Goal: Task Accomplishment & Management: Use online tool/utility

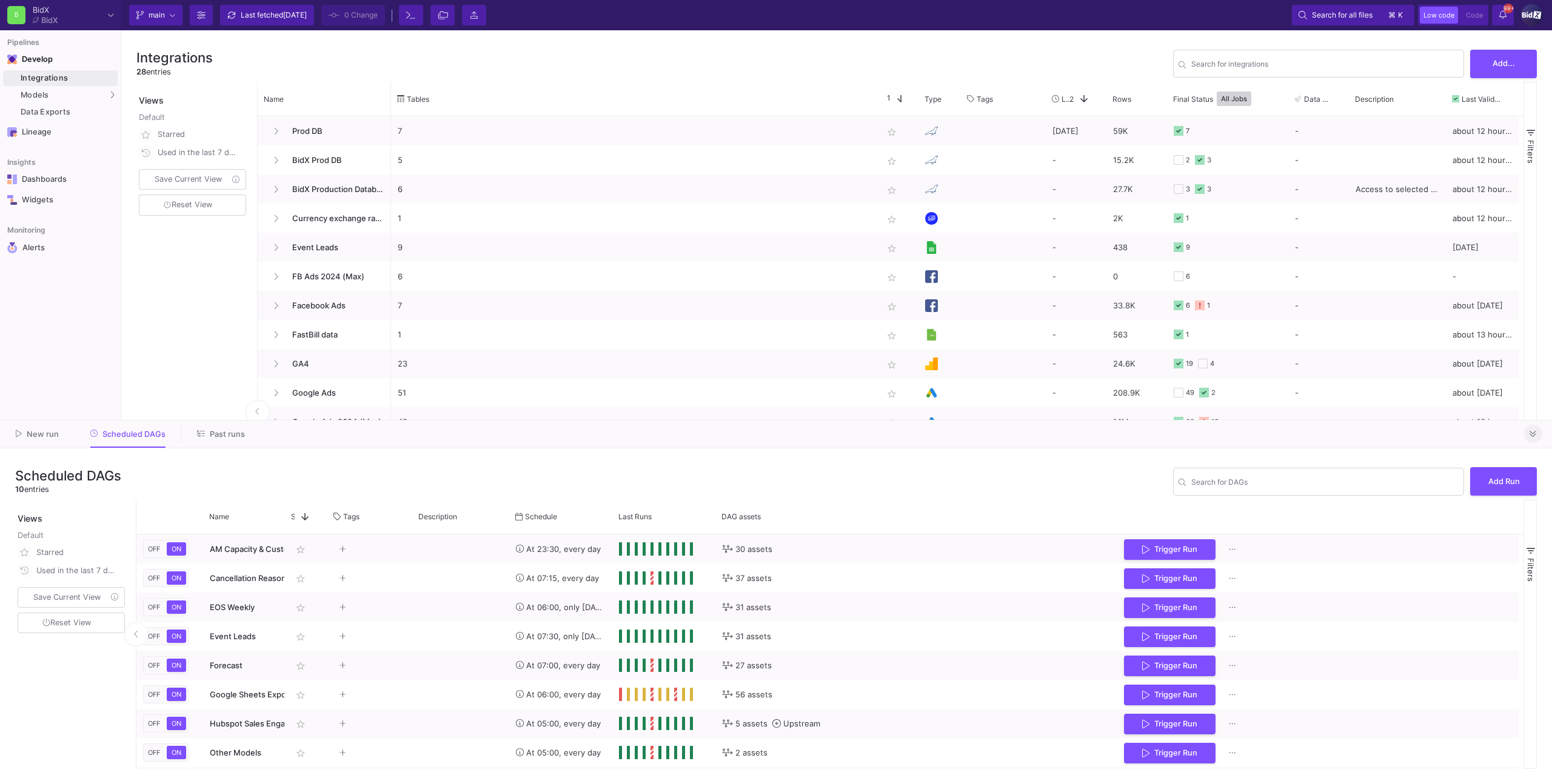
click at [916, 433] on button at bounding box center [1533, 434] width 18 height 18
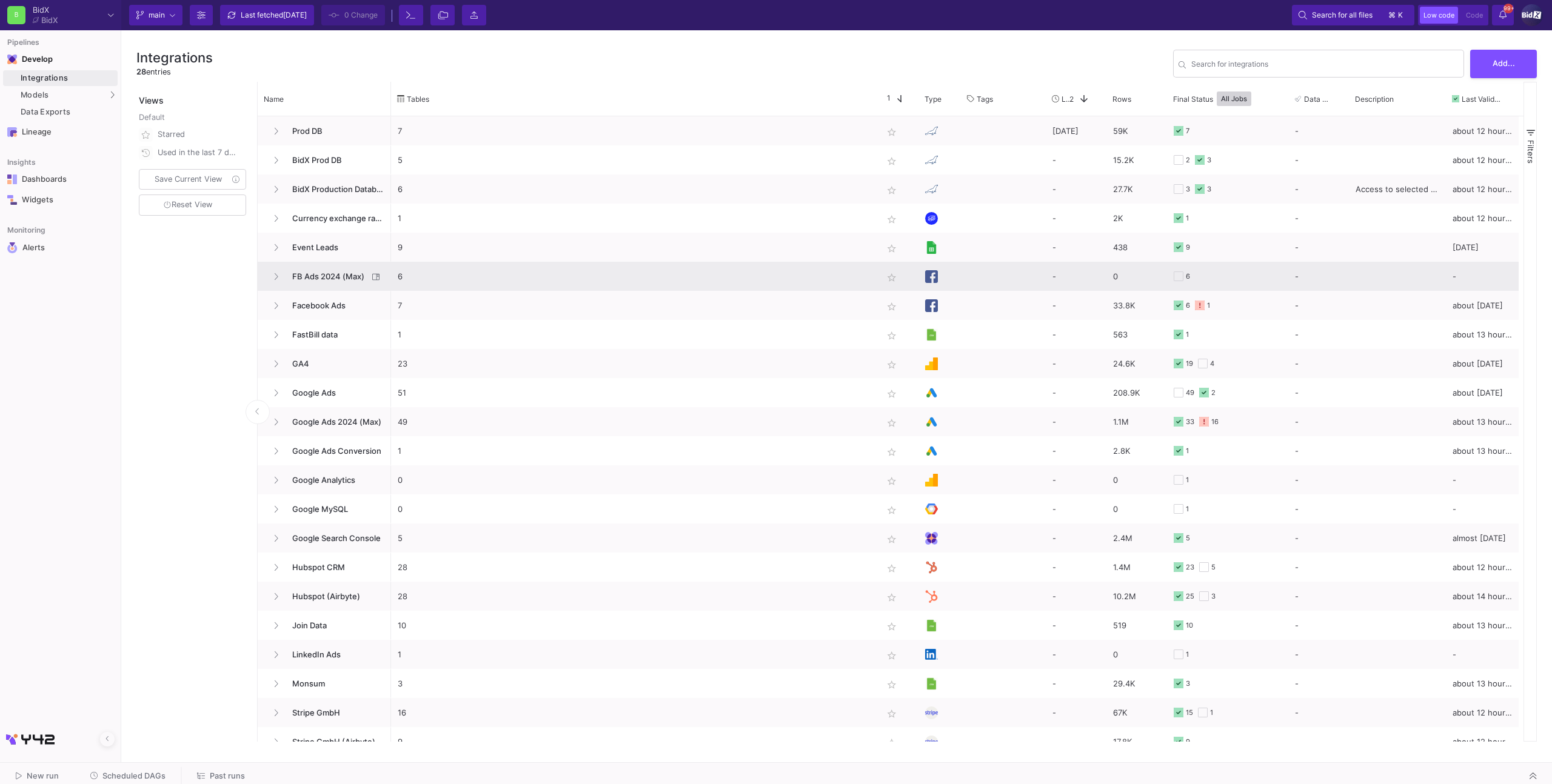
scroll to position [1, 0]
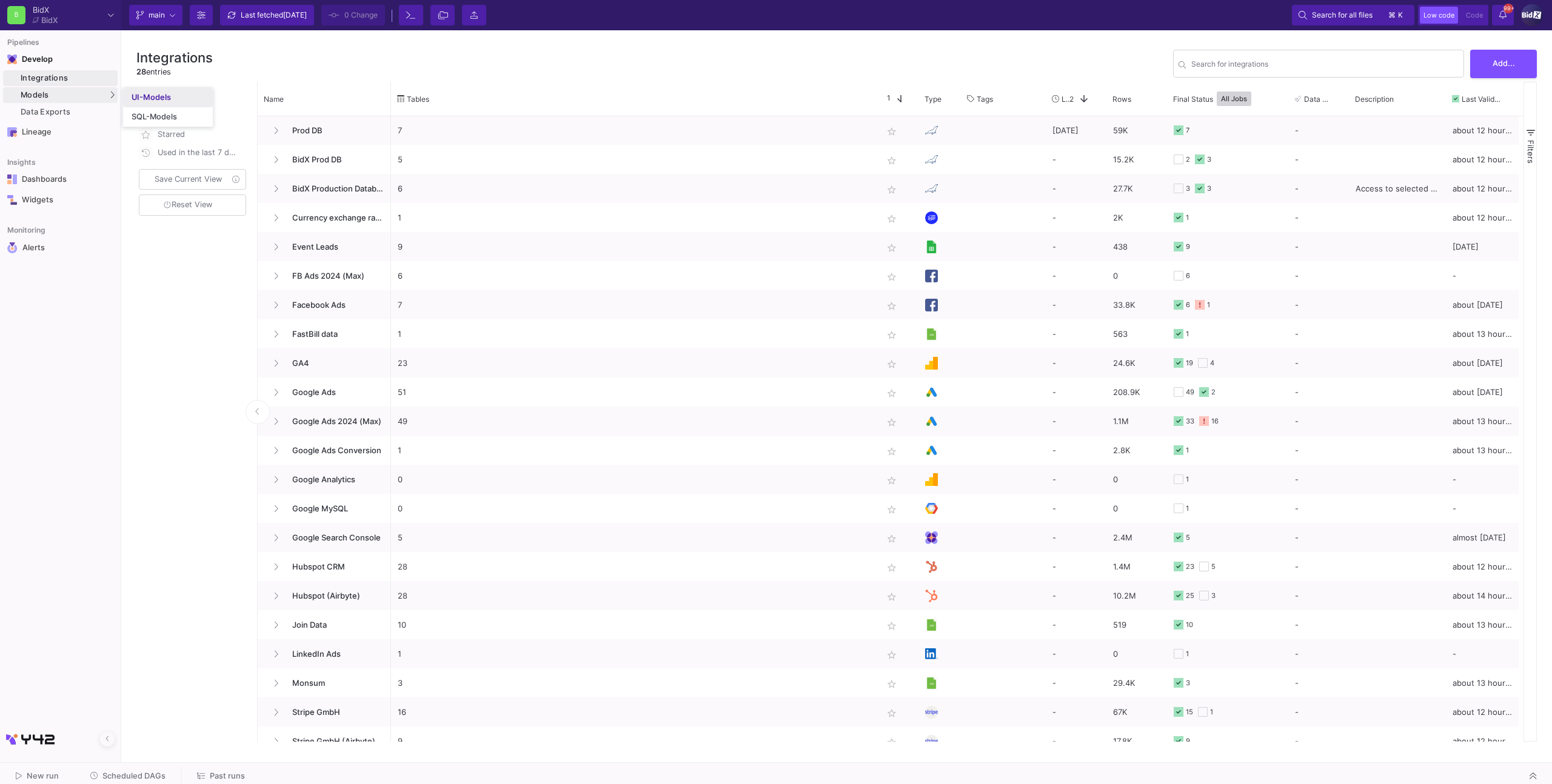
click at [137, 93] on div "UI-Models" at bounding box center [151, 97] width 39 height 10
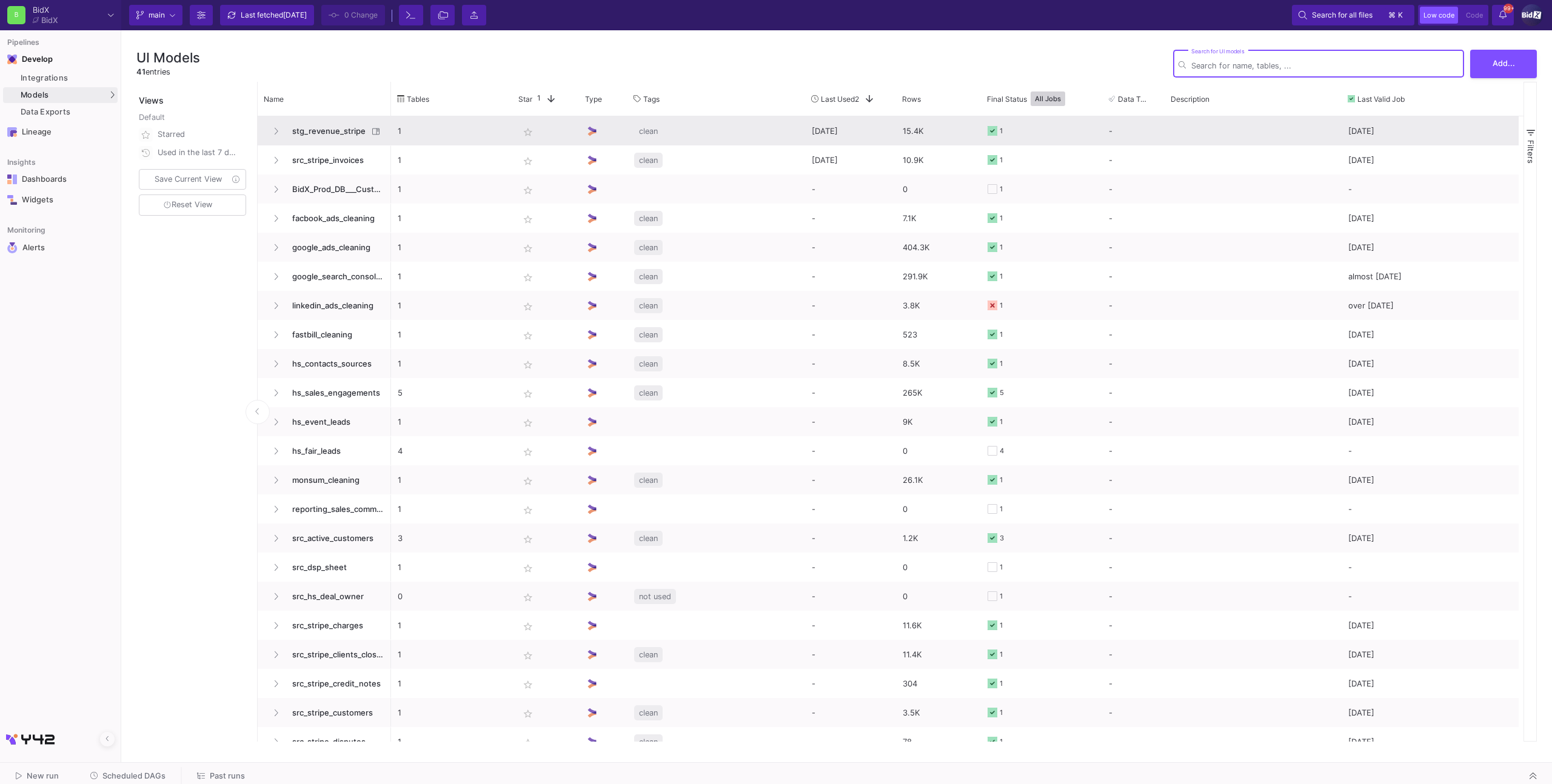
click at [324, 127] on span "stg_revenue_stripe" at bounding box center [326, 131] width 83 height 28
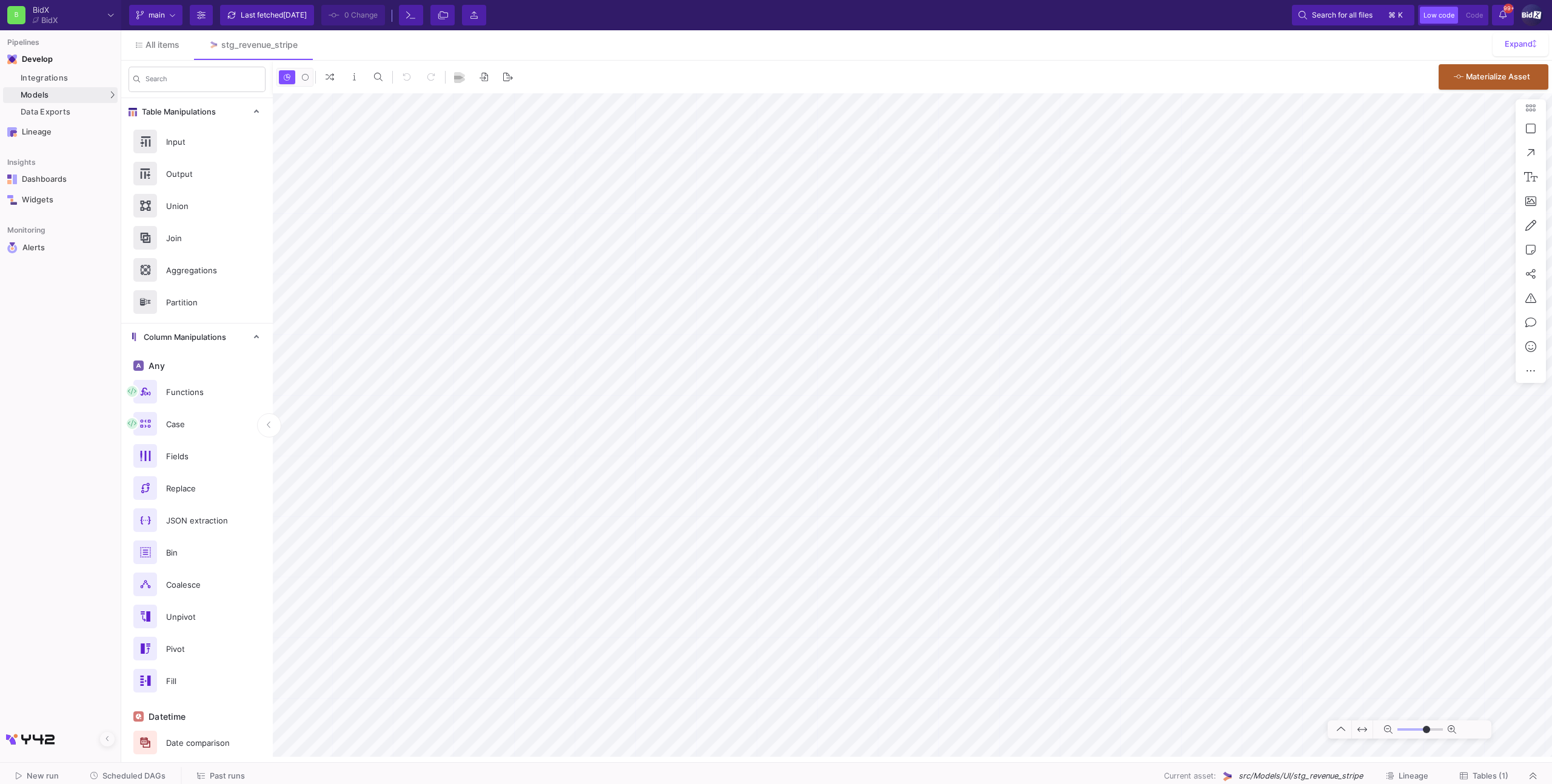
type input "-31"
click at [59, 99] on div "Models" at bounding box center [61, 95] width 115 height 16
click at [156, 97] on div "UI-Models" at bounding box center [151, 97] width 39 height 10
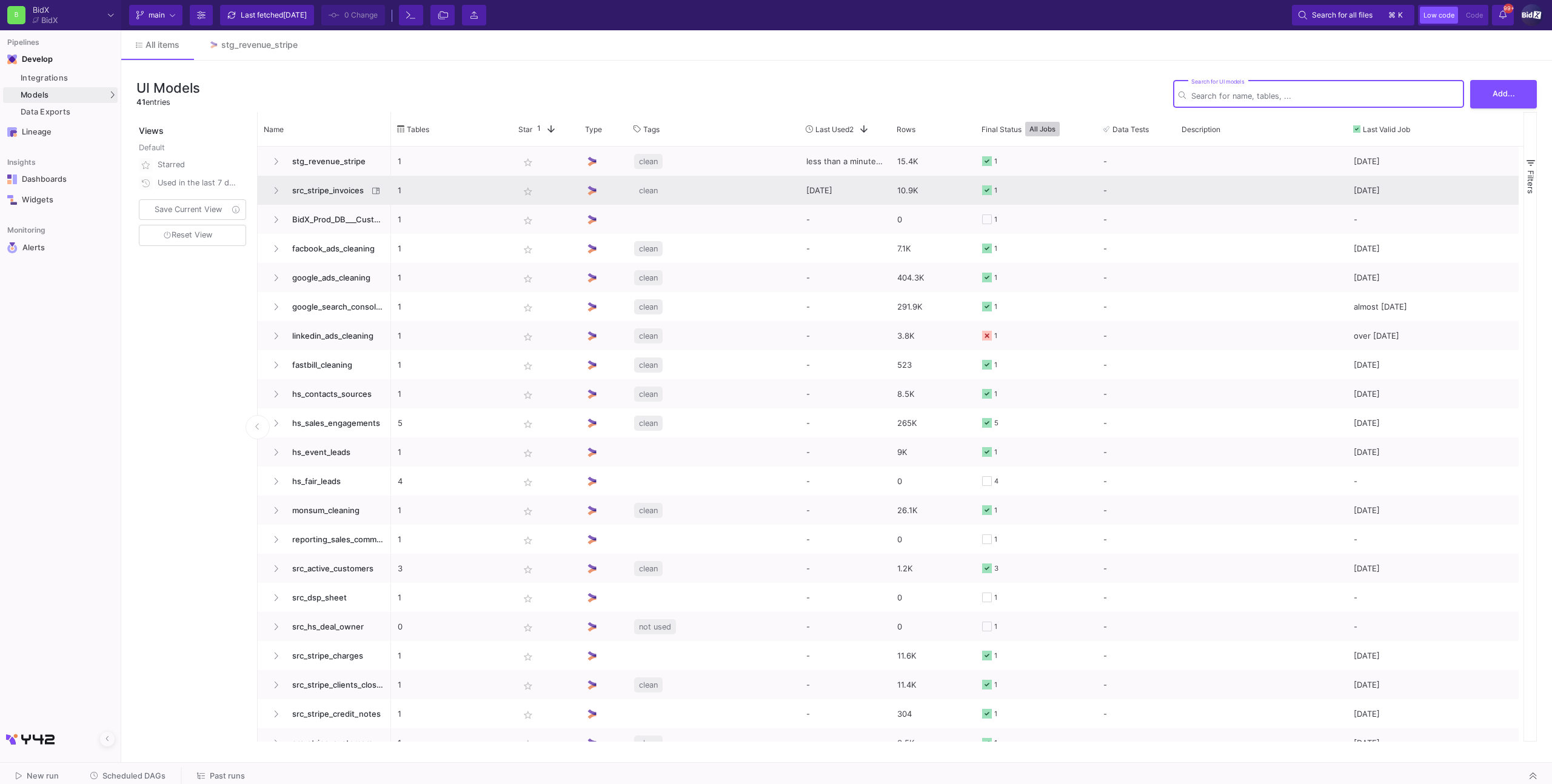
click at [339, 185] on span "src_stripe_invoices" at bounding box center [326, 190] width 83 height 28
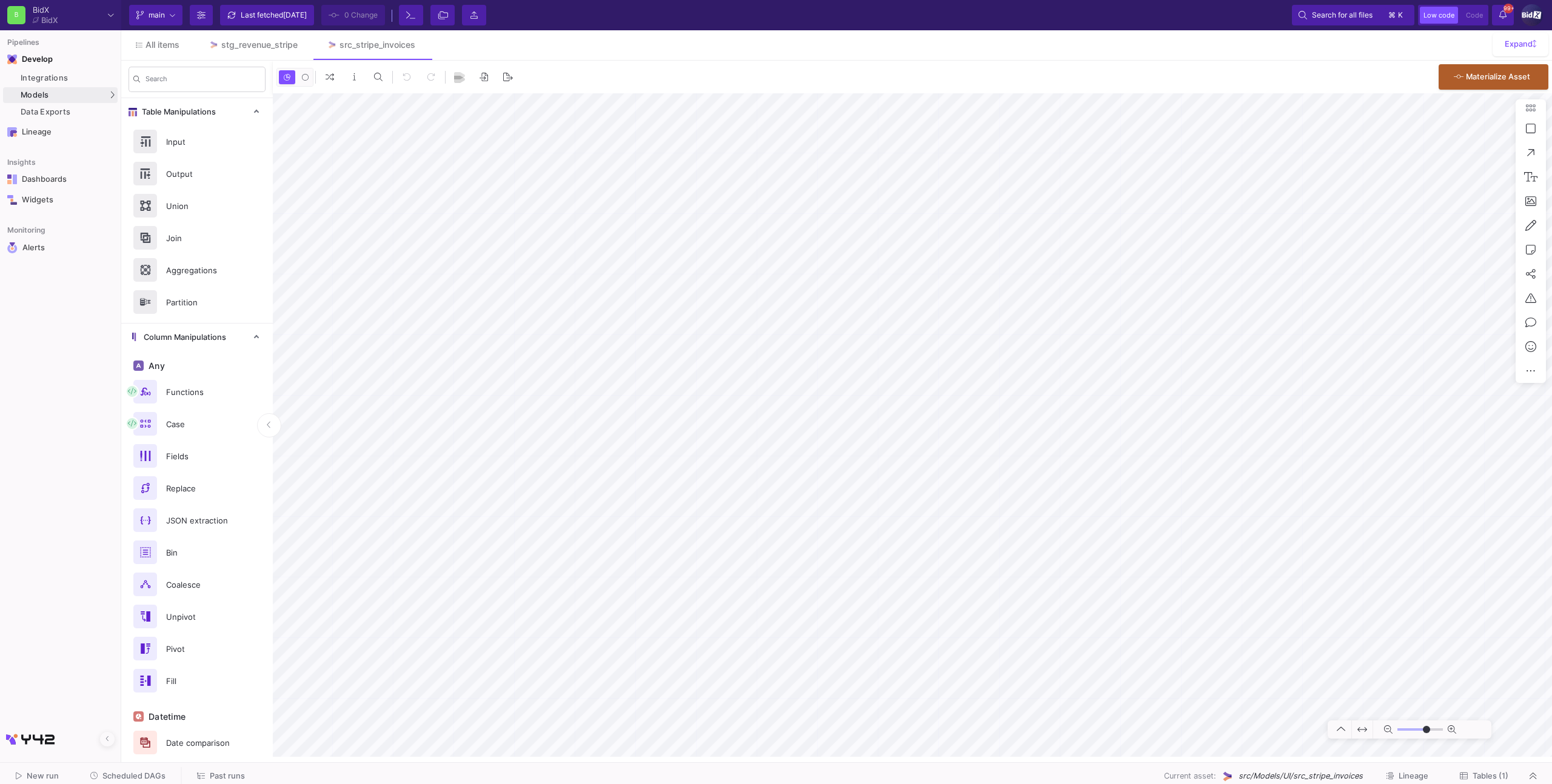
type input "0"
click at [89, 94] on div "Models" at bounding box center [61, 95] width 115 height 16
click at [159, 99] on div "UI-Models" at bounding box center [151, 97] width 39 height 10
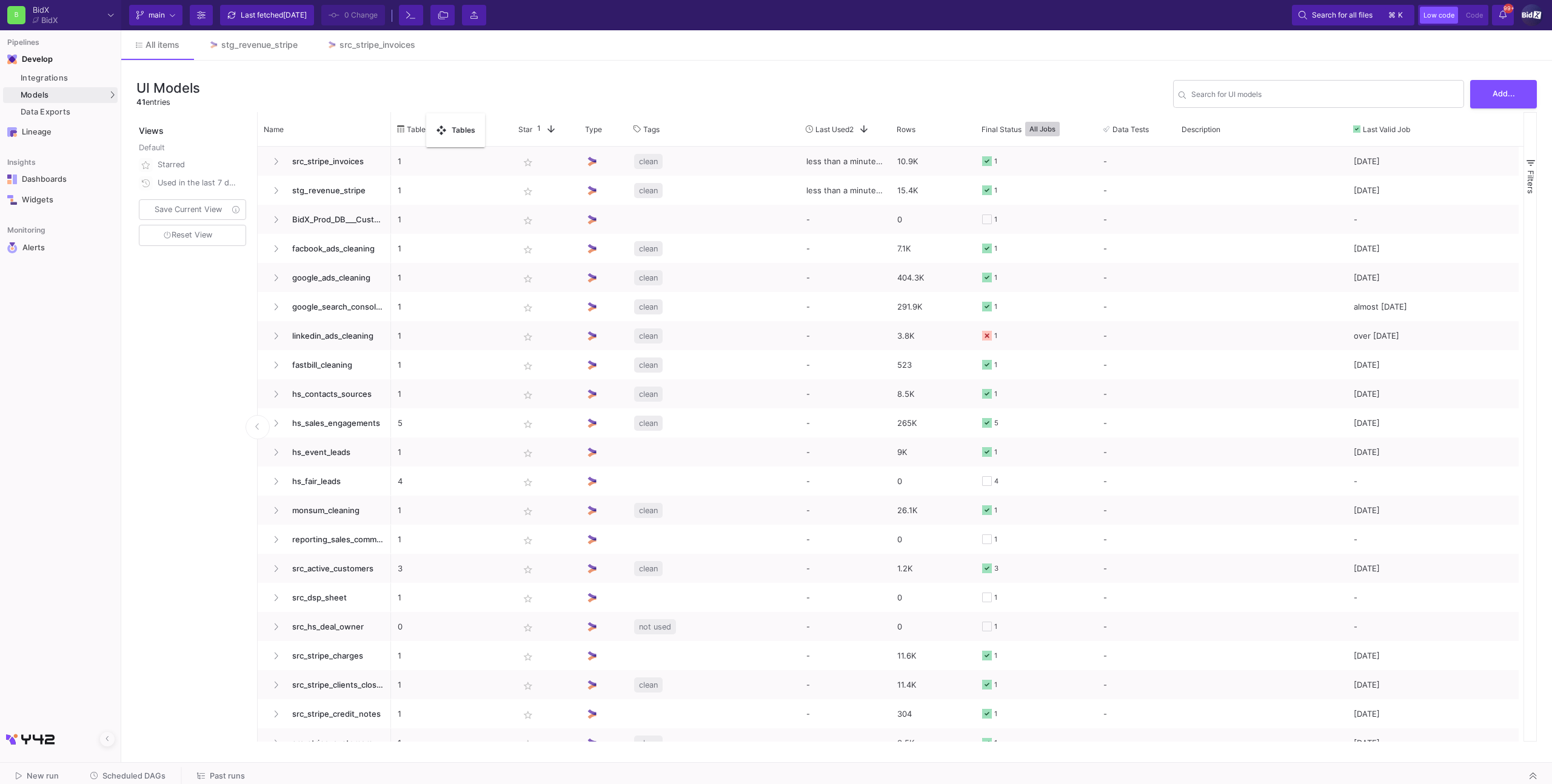
drag, startPoint x: 391, startPoint y: 120, endPoint x: 415, endPoint y: 120, distance: 24.0
click at [391, 123] on div "Tables" at bounding box center [451, 129] width 121 height 34
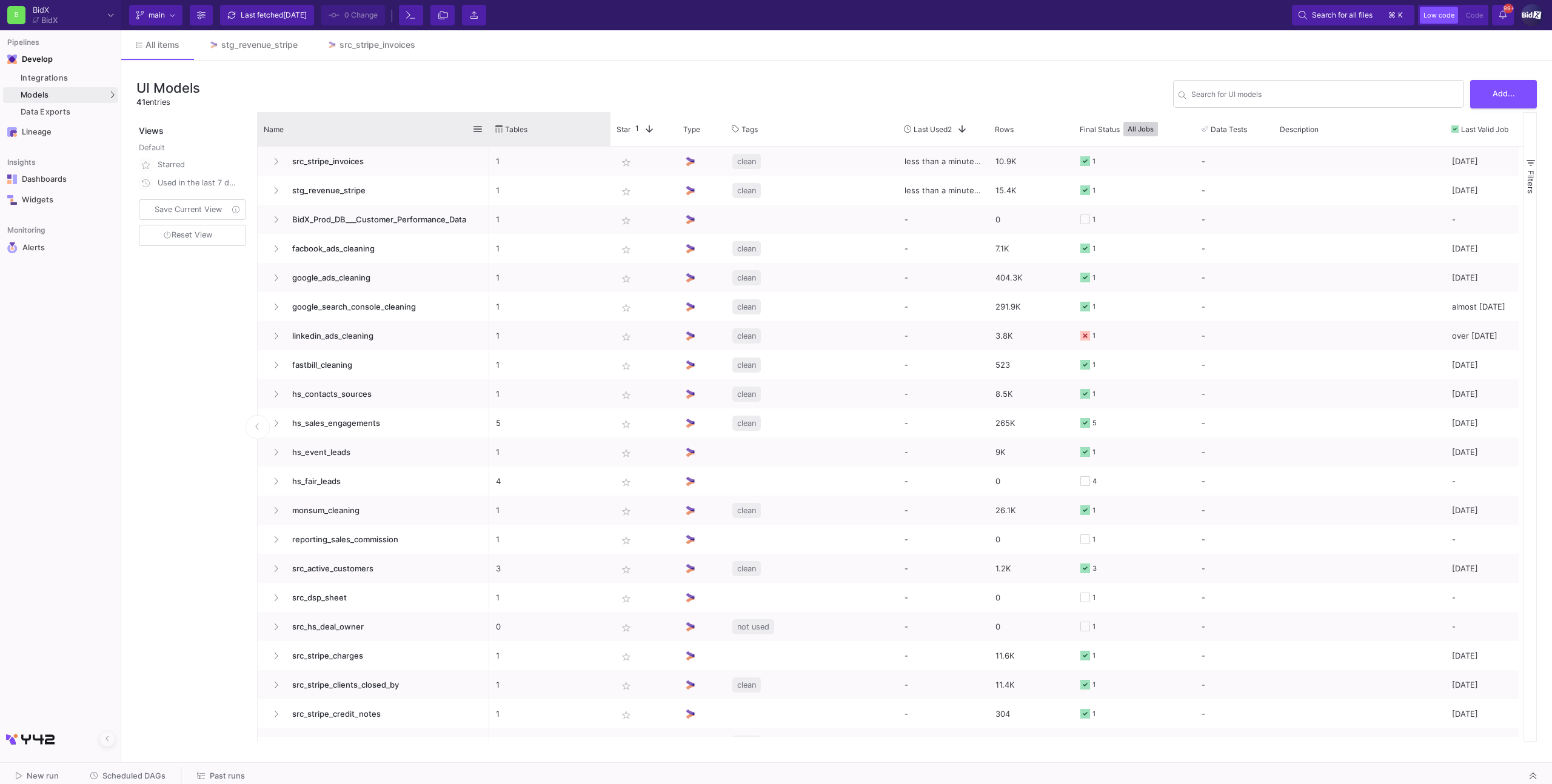
drag, startPoint x: 391, startPoint y: 123, endPoint x: 488, endPoint y: 118, distance: 97.1
click at [488, 118] on div at bounding box center [489, 129] width 5 height 34
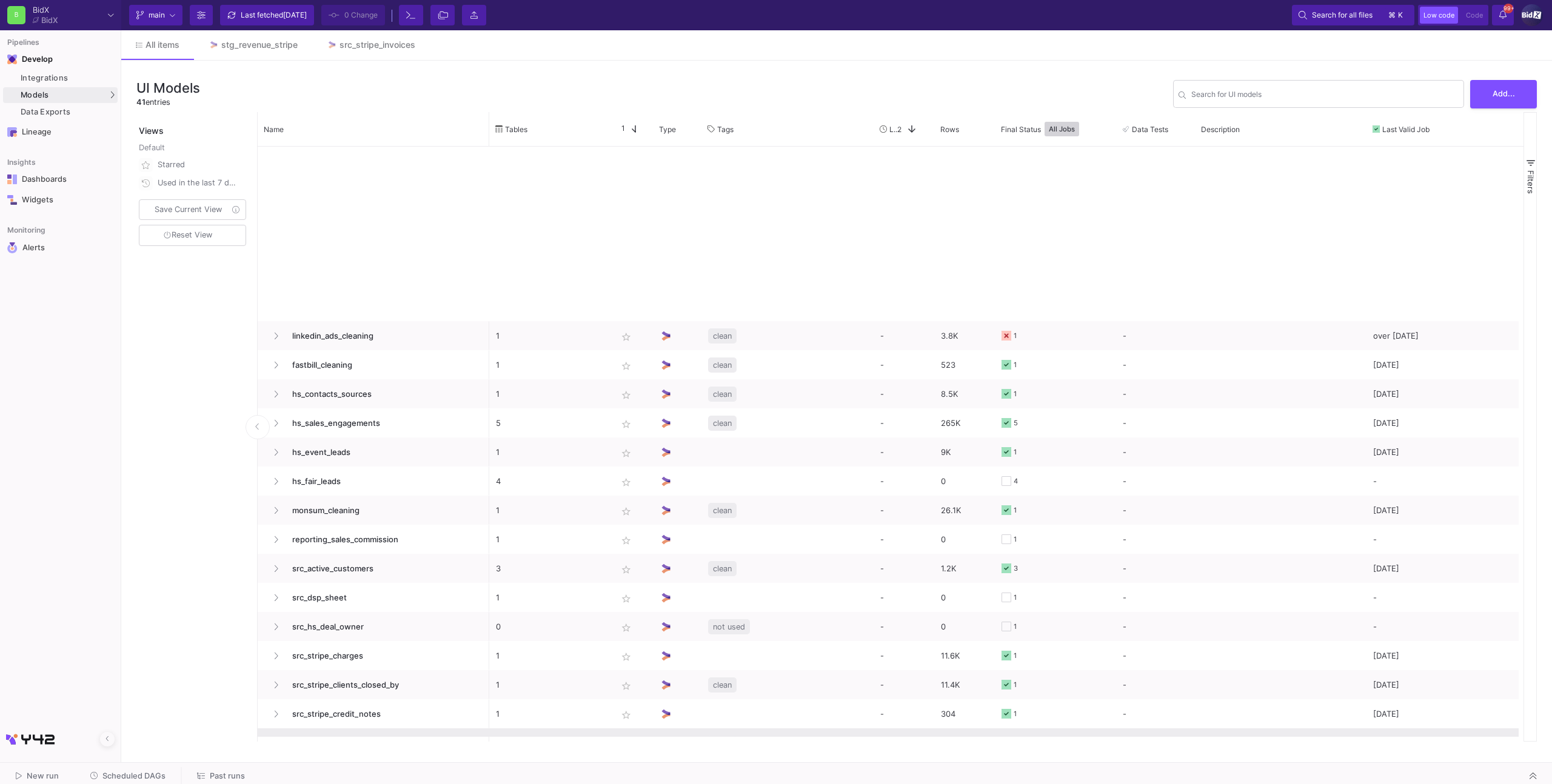
scroll to position [603, 0]
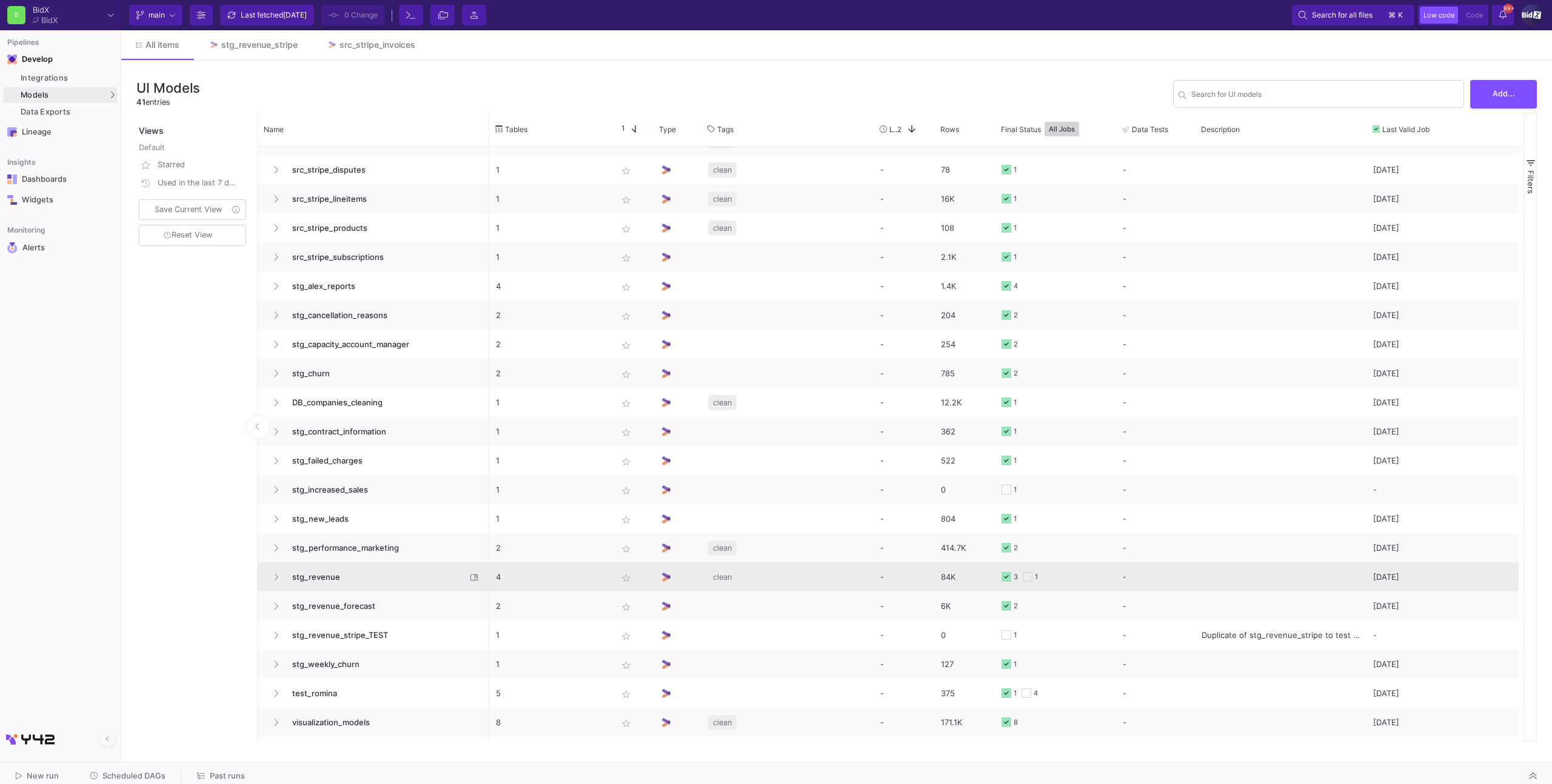
click at [408, 498] on span "stg_revenue" at bounding box center [375, 577] width 182 height 28
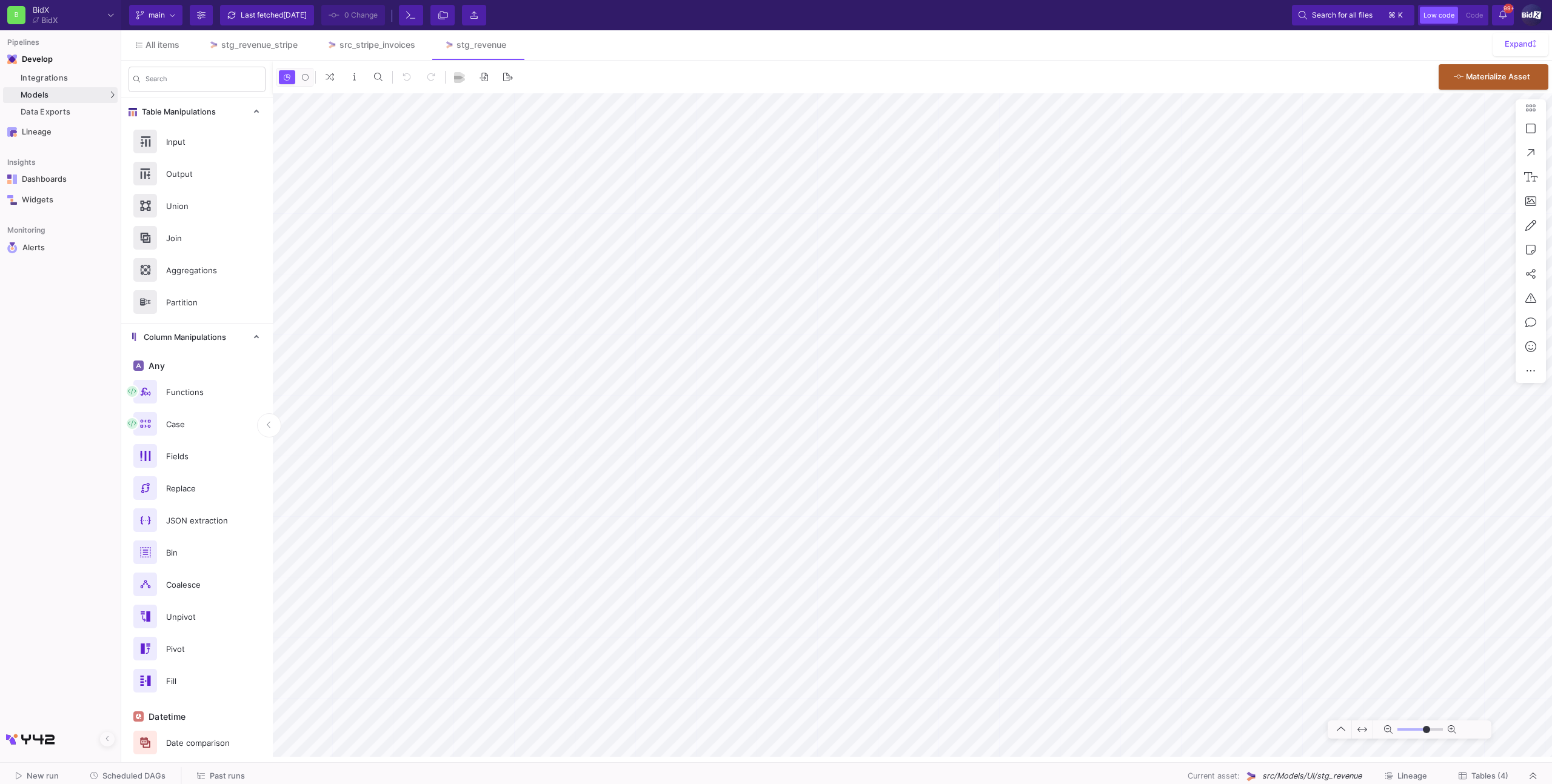
type input "-9"
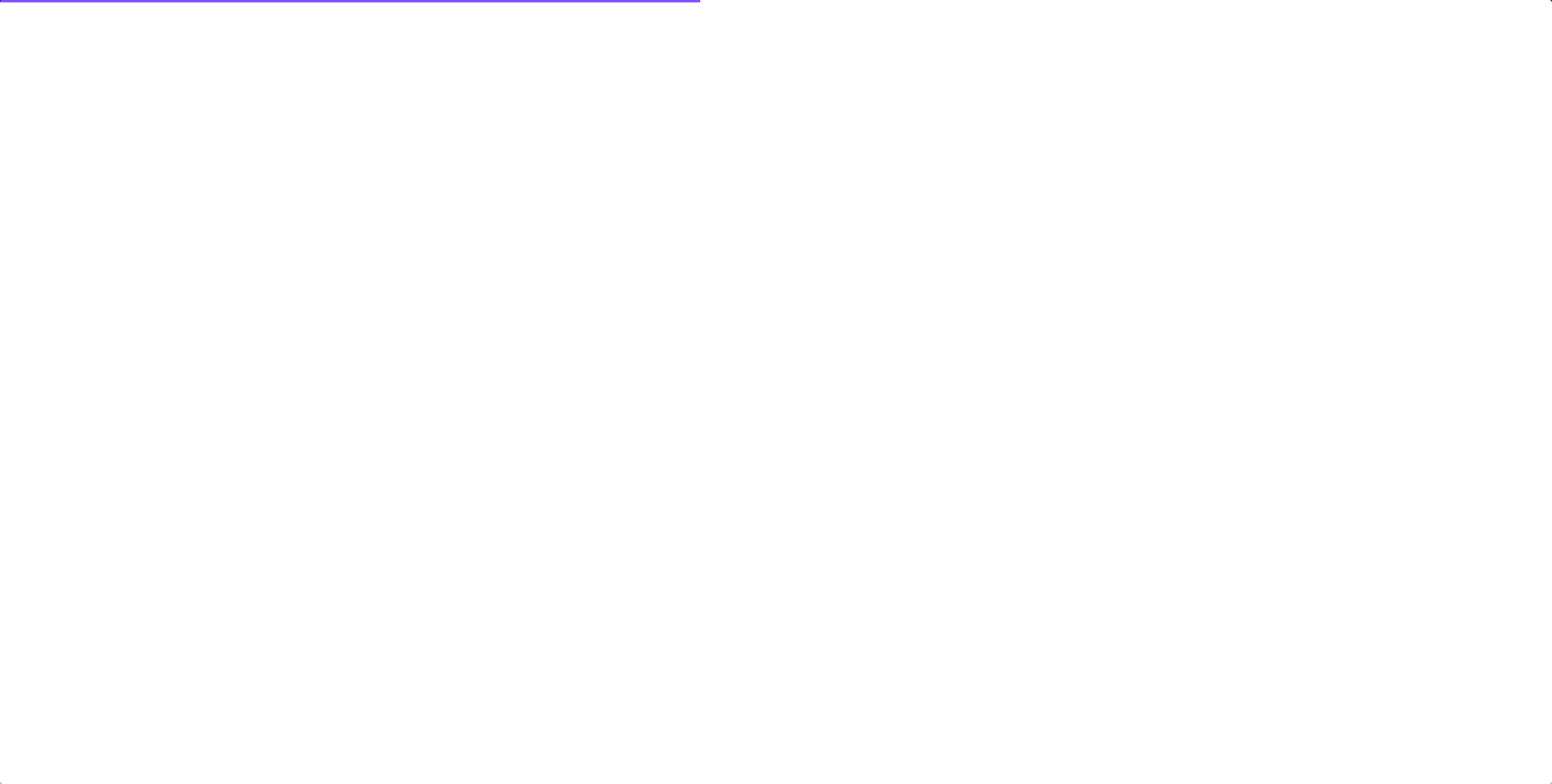
click at [625, 410] on div at bounding box center [776, 392] width 1552 height 784
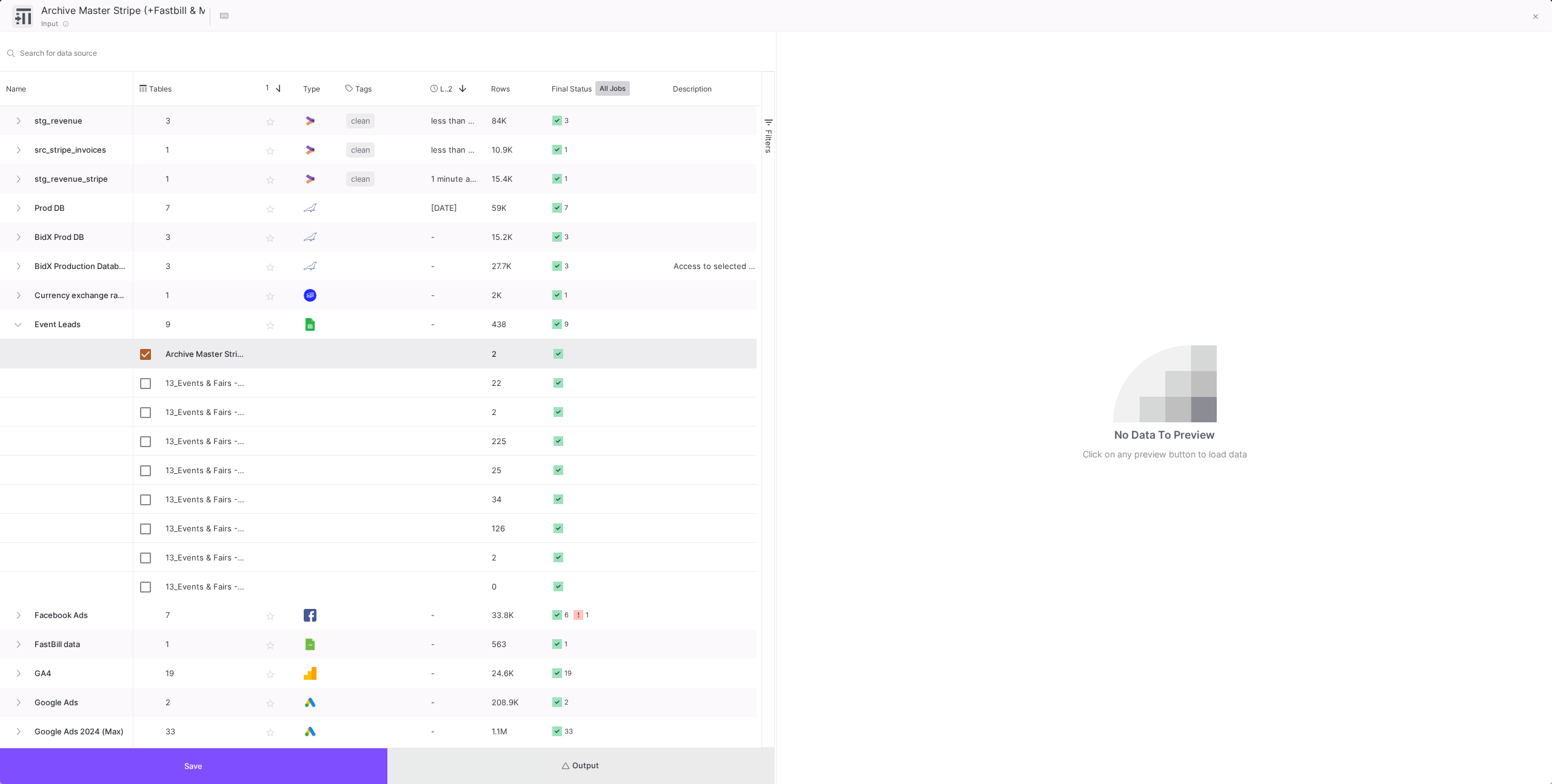
click at [628, 498] on button "Output" at bounding box center [581, 766] width 388 height 36
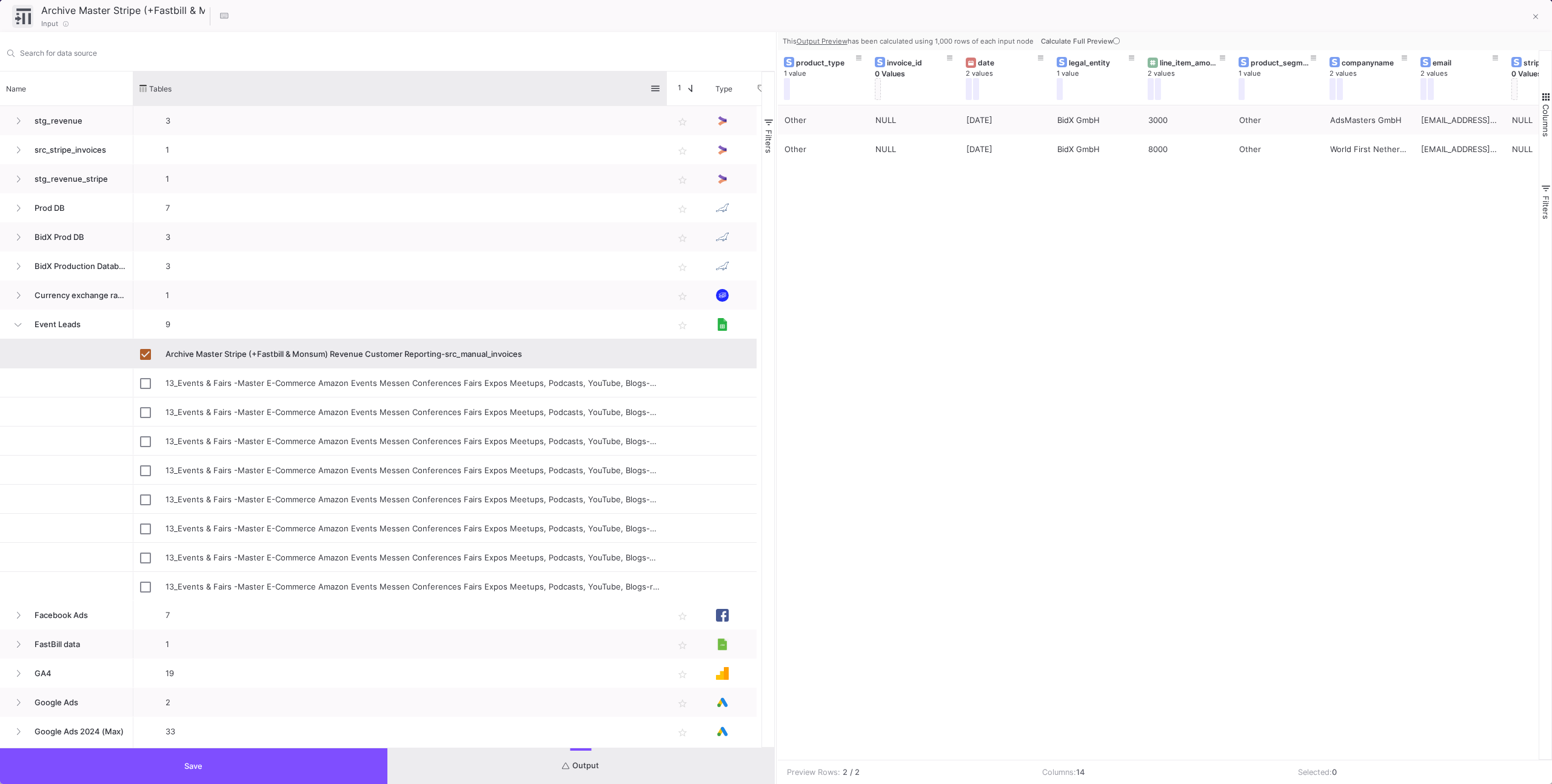
drag, startPoint x: 254, startPoint y: 88, endPoint x: 666, endPoint y: 99, distance: 412.1
click at [666, 99] on div at bounding box center [666, 88] width 5 height 34
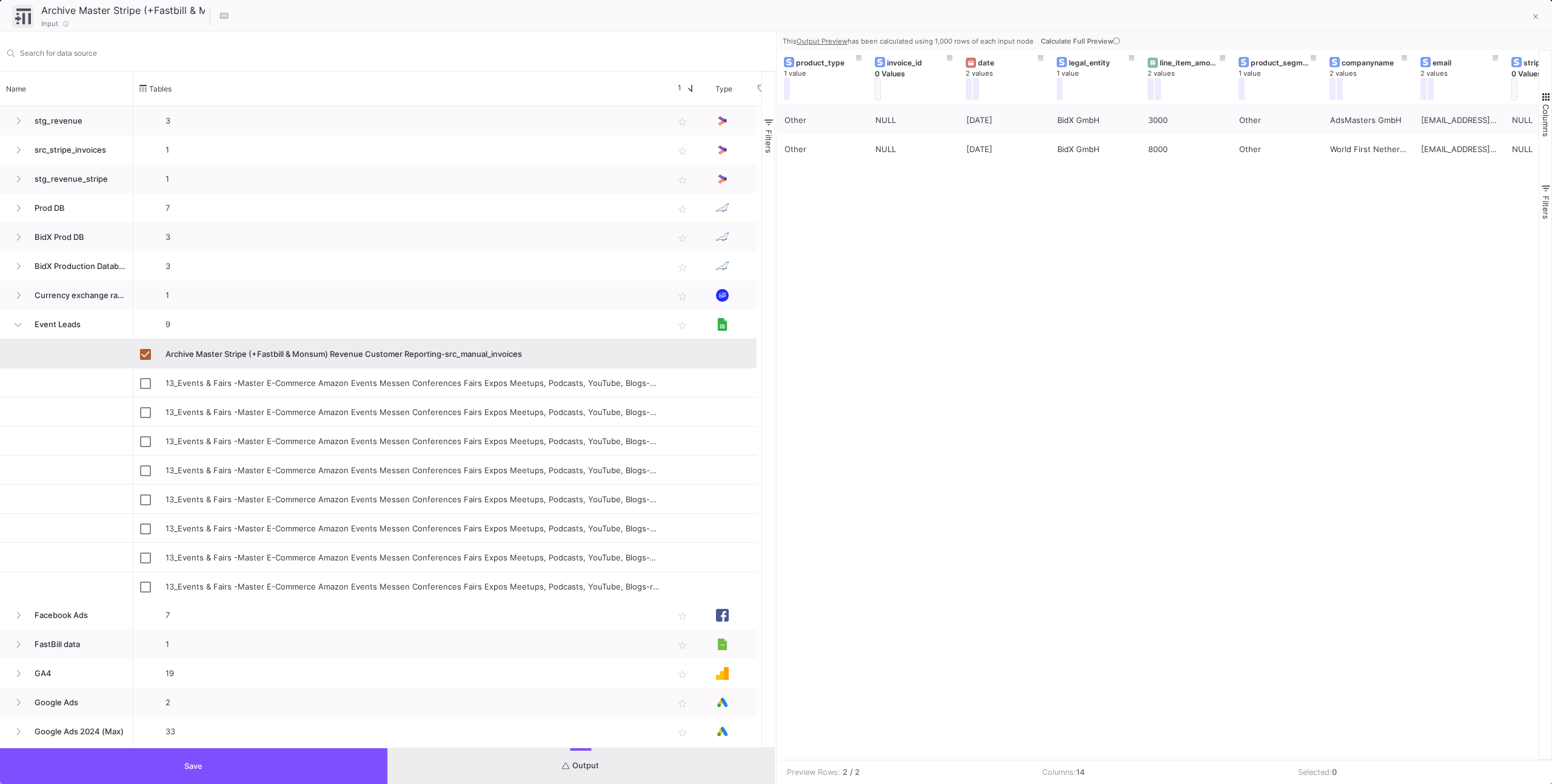
click at [916, 42] on span "Calculate Full Preview" at bounding box center [1082, 41] width 81 height 8
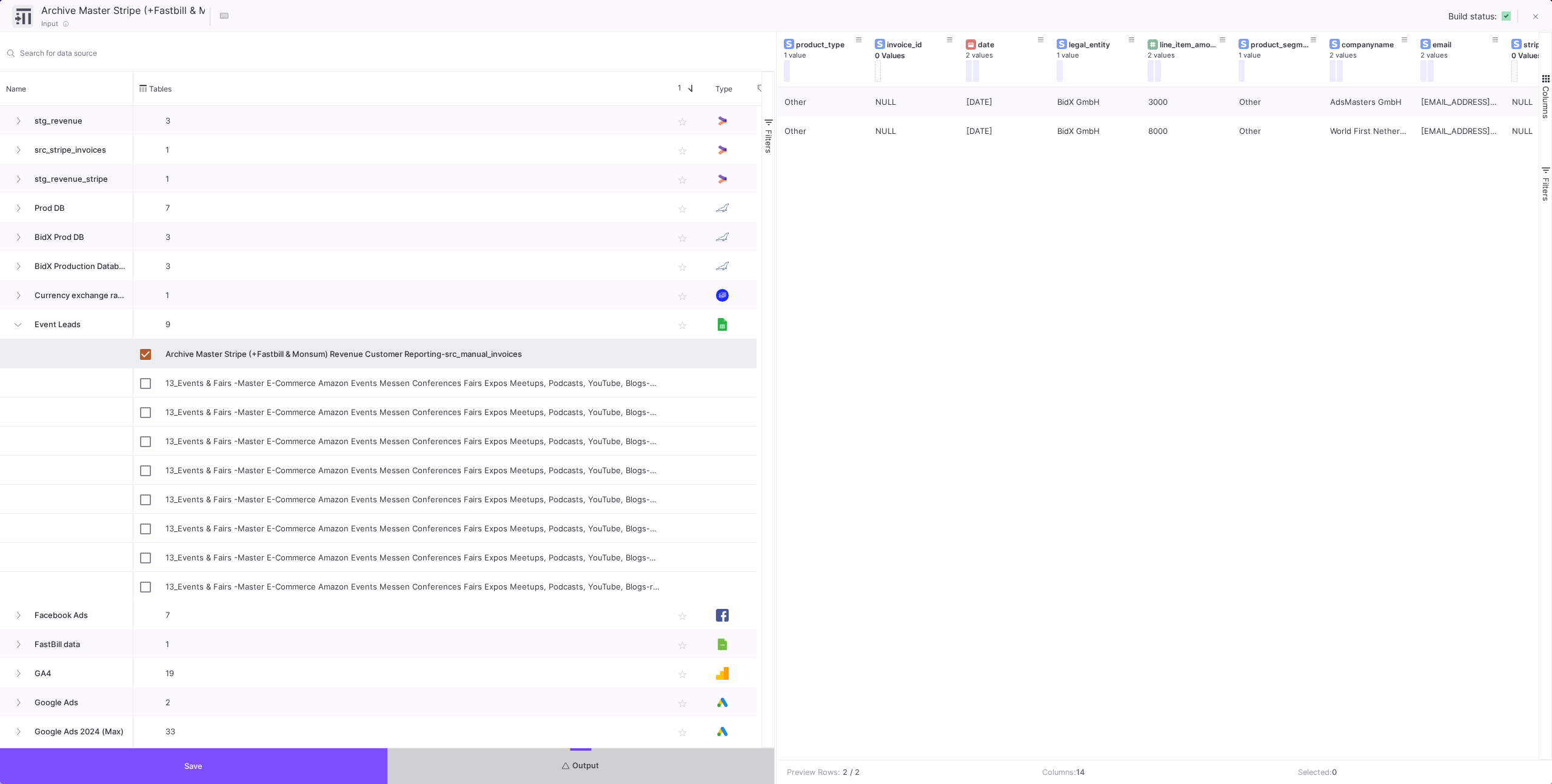
drag, startPoint x: 323, startPoint y: 760, endPoint x: 327, endPoint y: 751, distance: 9.8
click at [324, 498] on button "Save" at bounding box center [194, 766] width 388 height 36
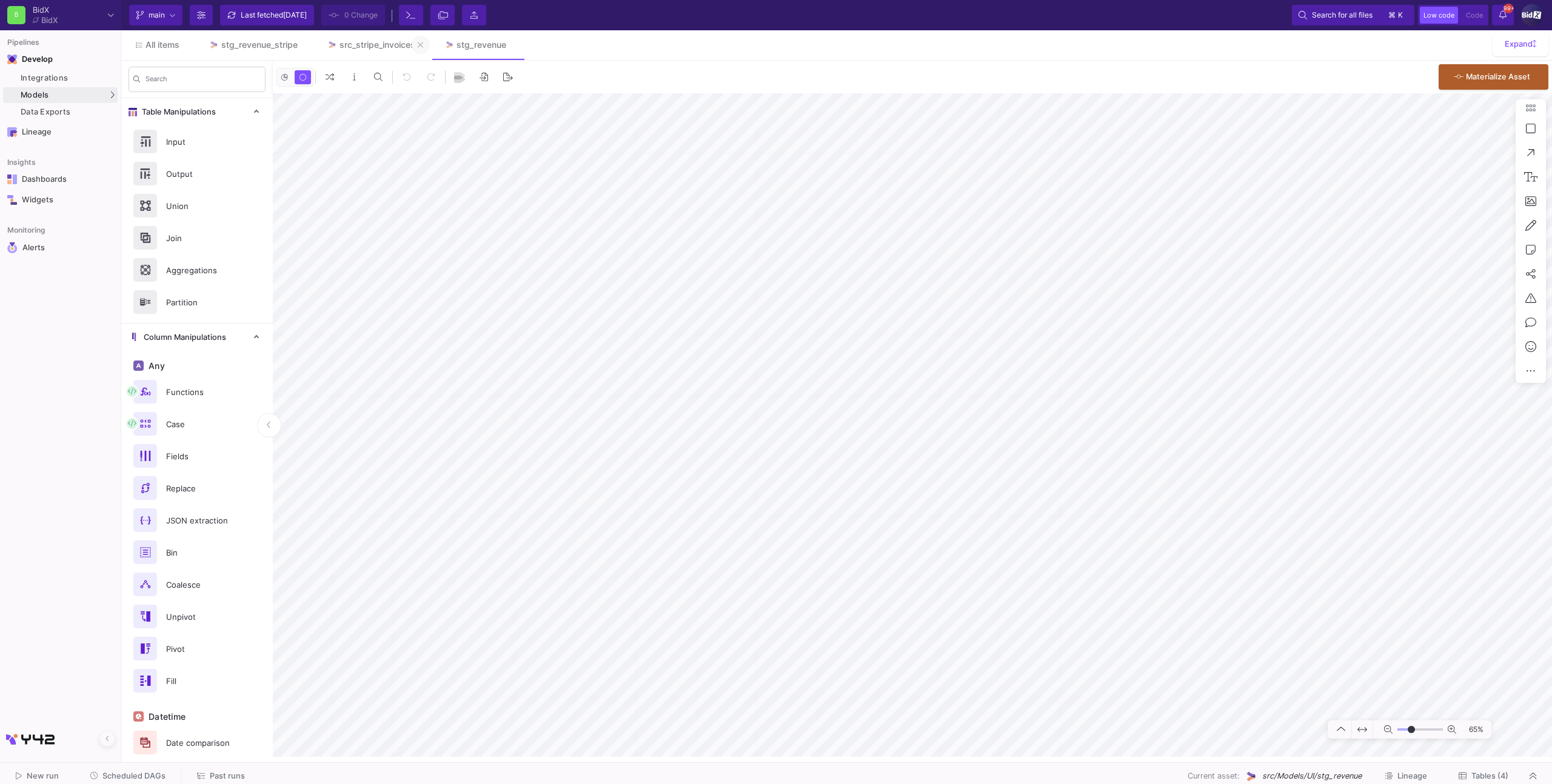
click at [427, 45] on button at bounding box center [421, 45] width 18 height 18
drag, startPoint x: 263, startPoint y: 44, endPoint x: 270, endPoint y: 45, distance: 7.1
click at [263, 44] on div "stg_revenue_stripe" at bounding box center [260, 44] width 77 height 10
type input "-5"
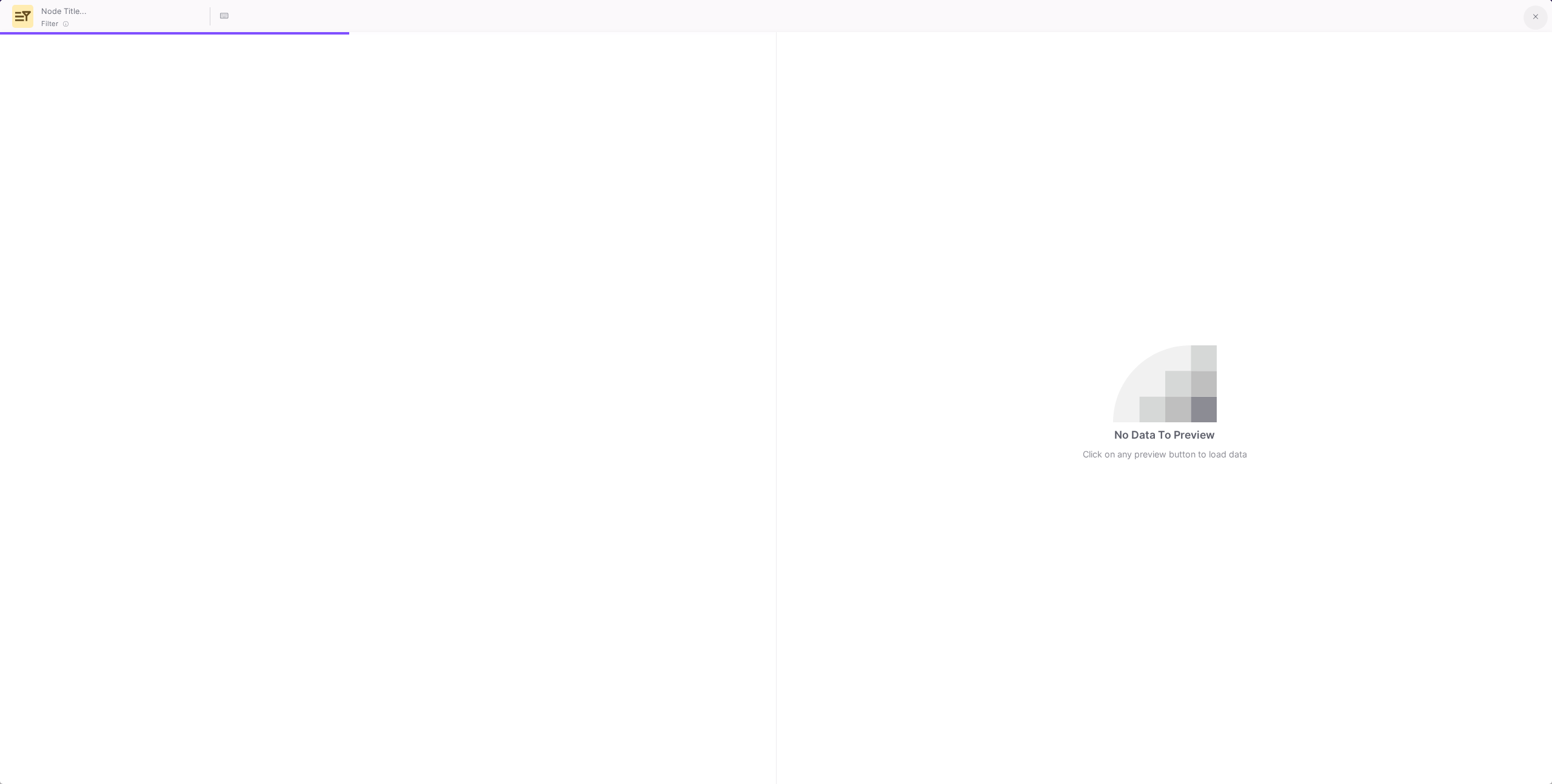
click at [916, 17] on button at bounding box center [1536, 18] width 25 height 24
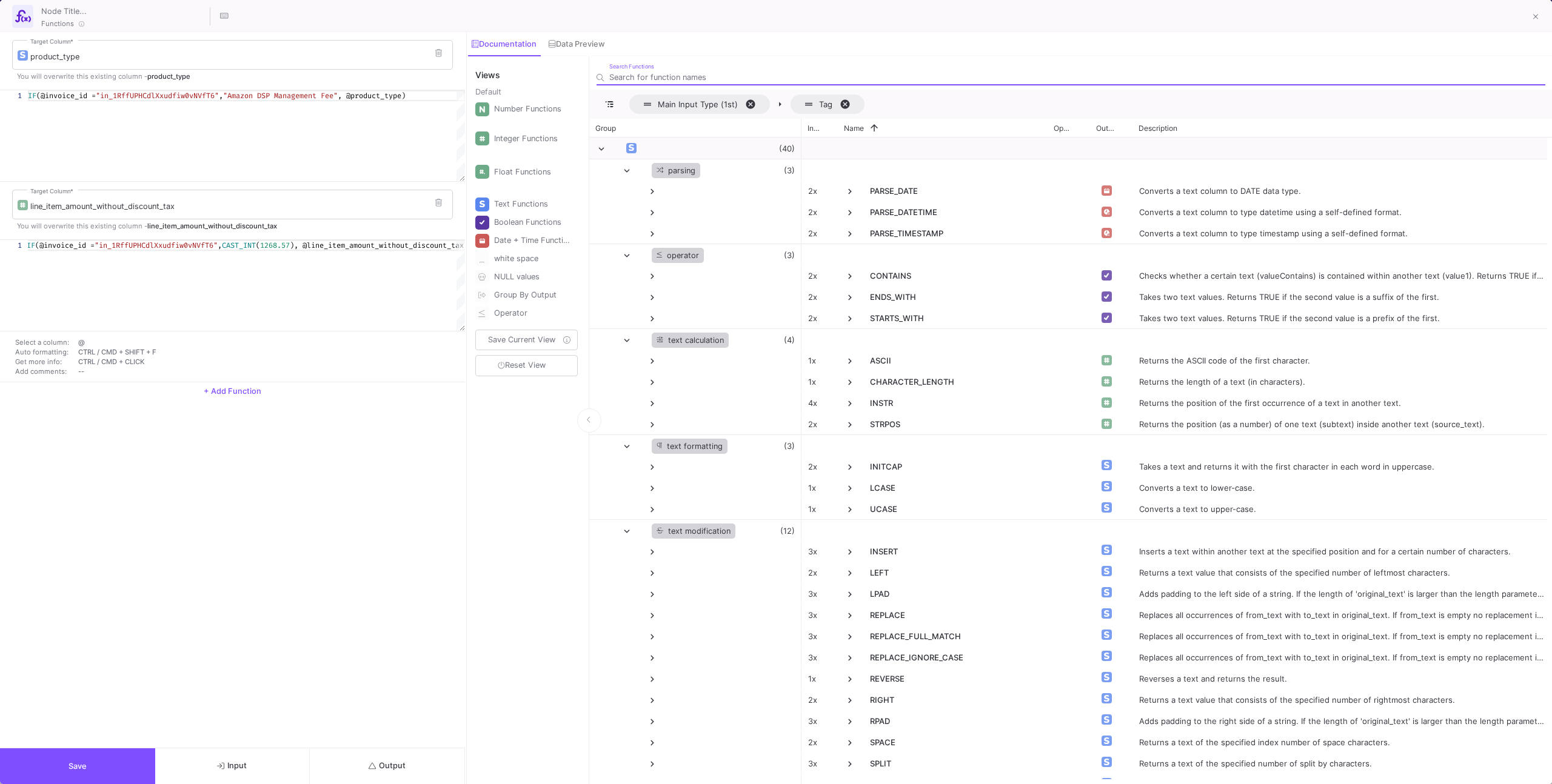
click at [373, 498] on button "Output" at bounding box center [387, 766] width 156 height 36
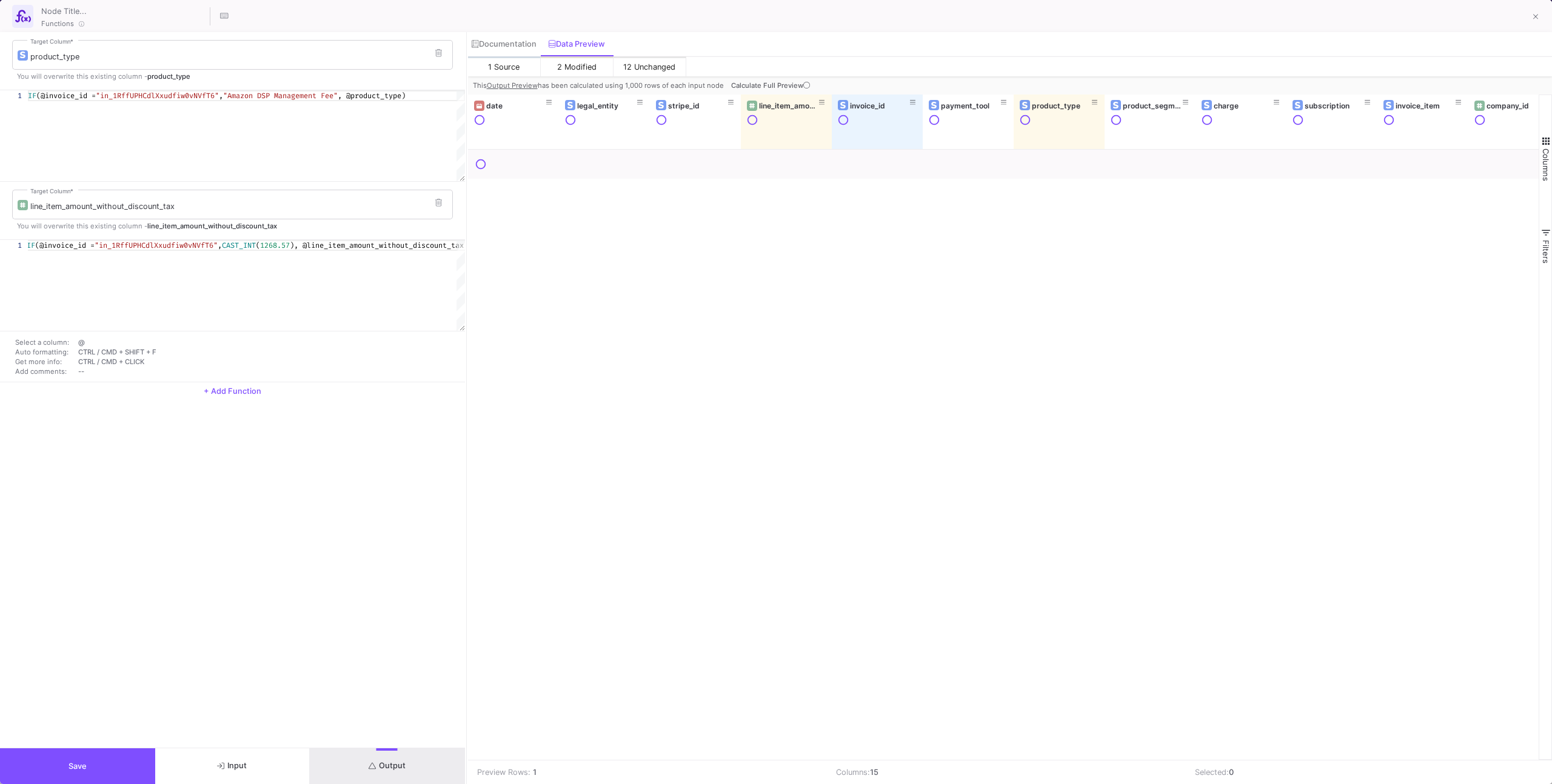
click at [758, 86] on span "Calculate Full Preview" at bounding box center [771, 85] width 81 height 8
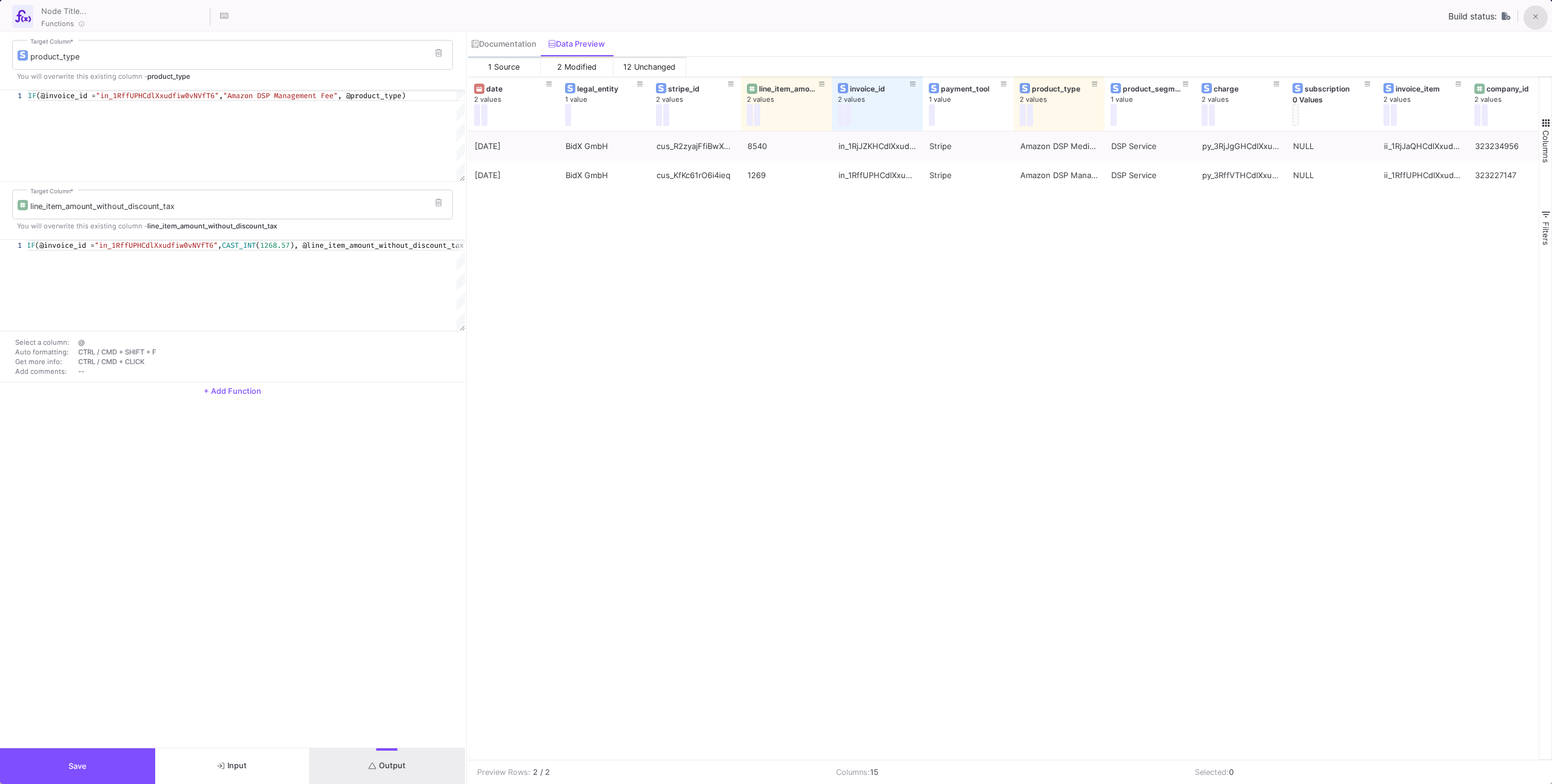
click at [916, 24] on button at bounding box center [1536, 18] width 25 height 24
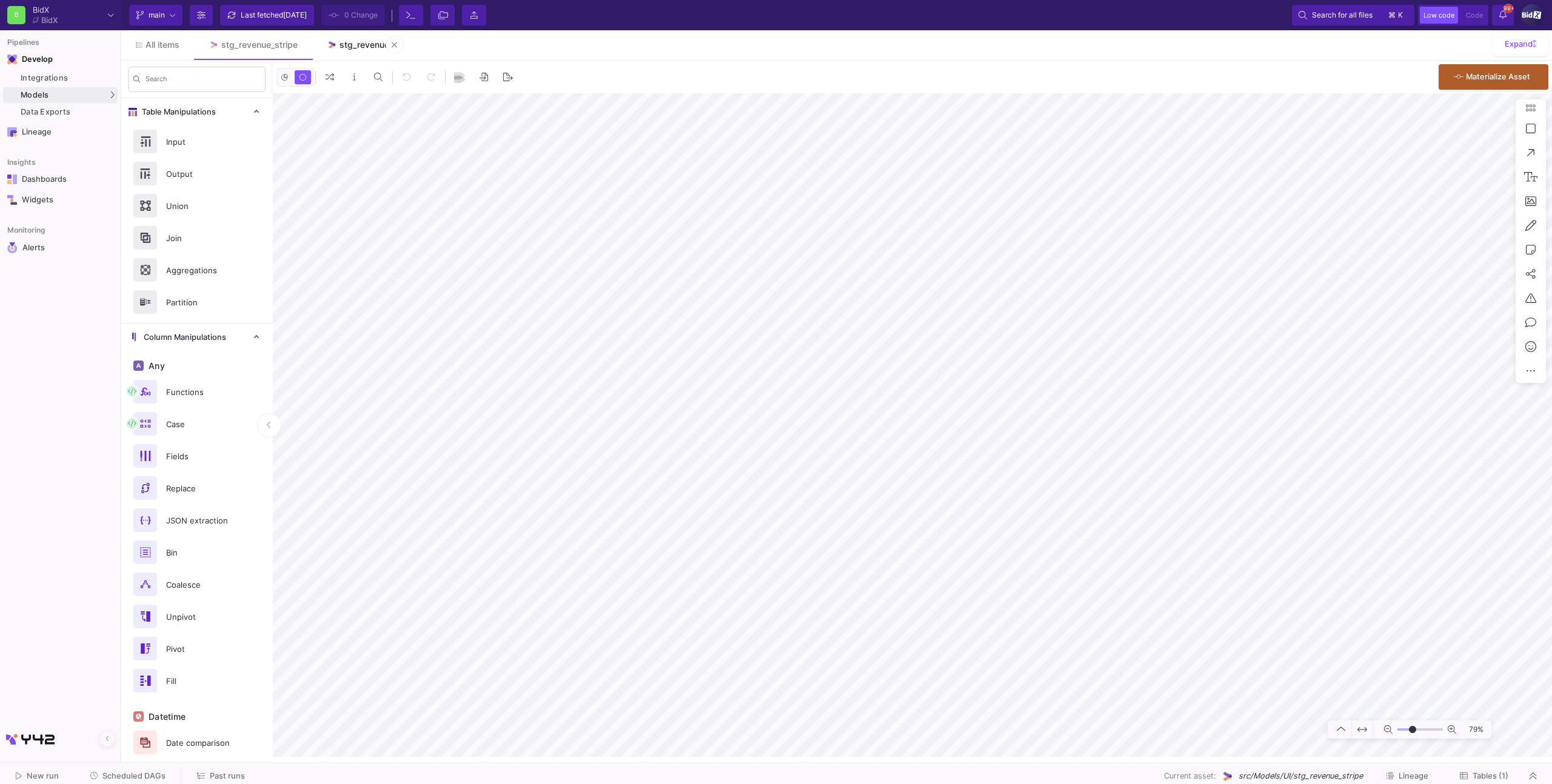
click at [364, 51] on link "stg_revenue" at bounding box center [358, 45] width 91 height 29
type input "-9"
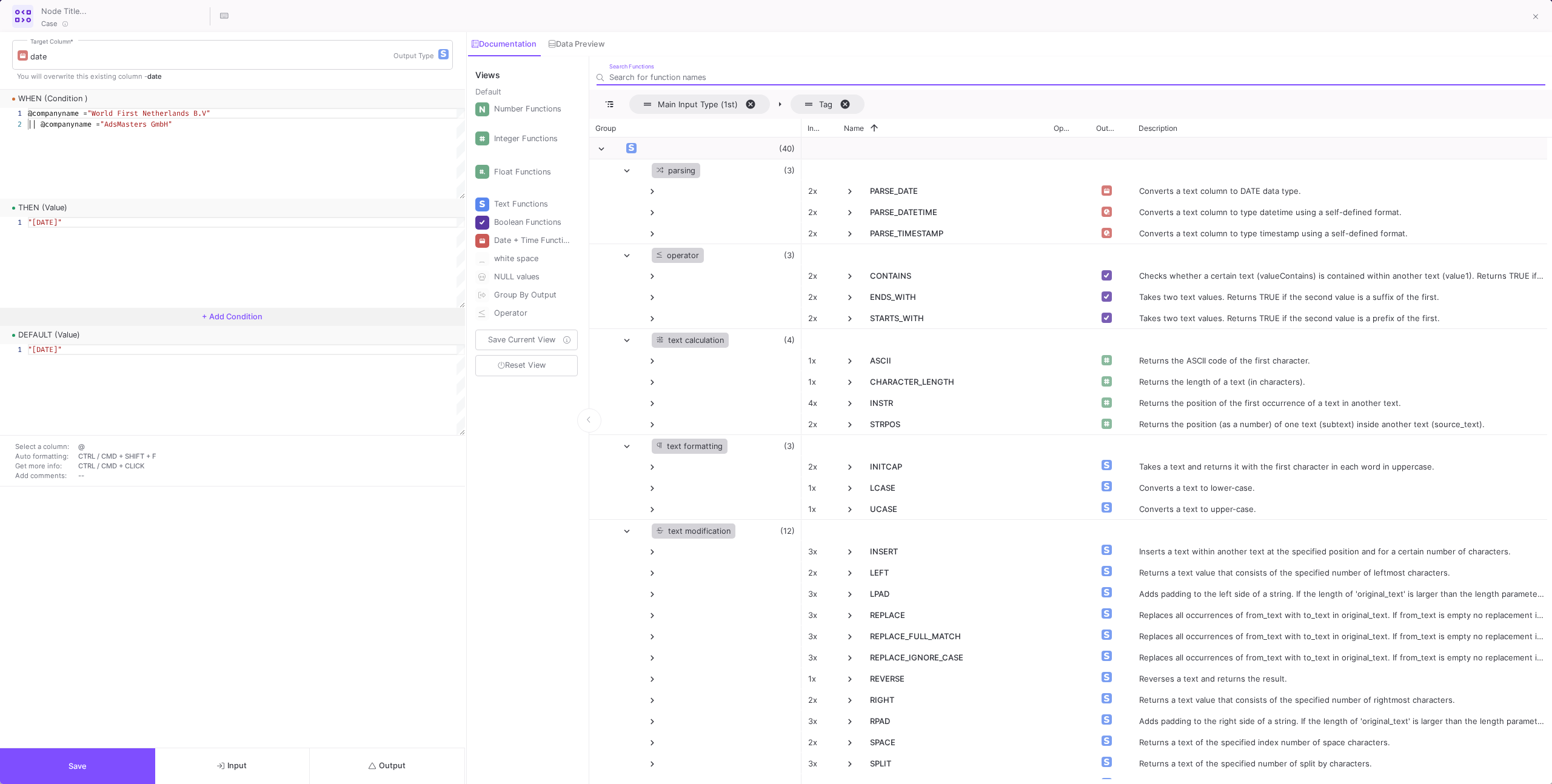
click at [423, 498] on button "Output" at bounding box center [387, 766] width 156 height 36
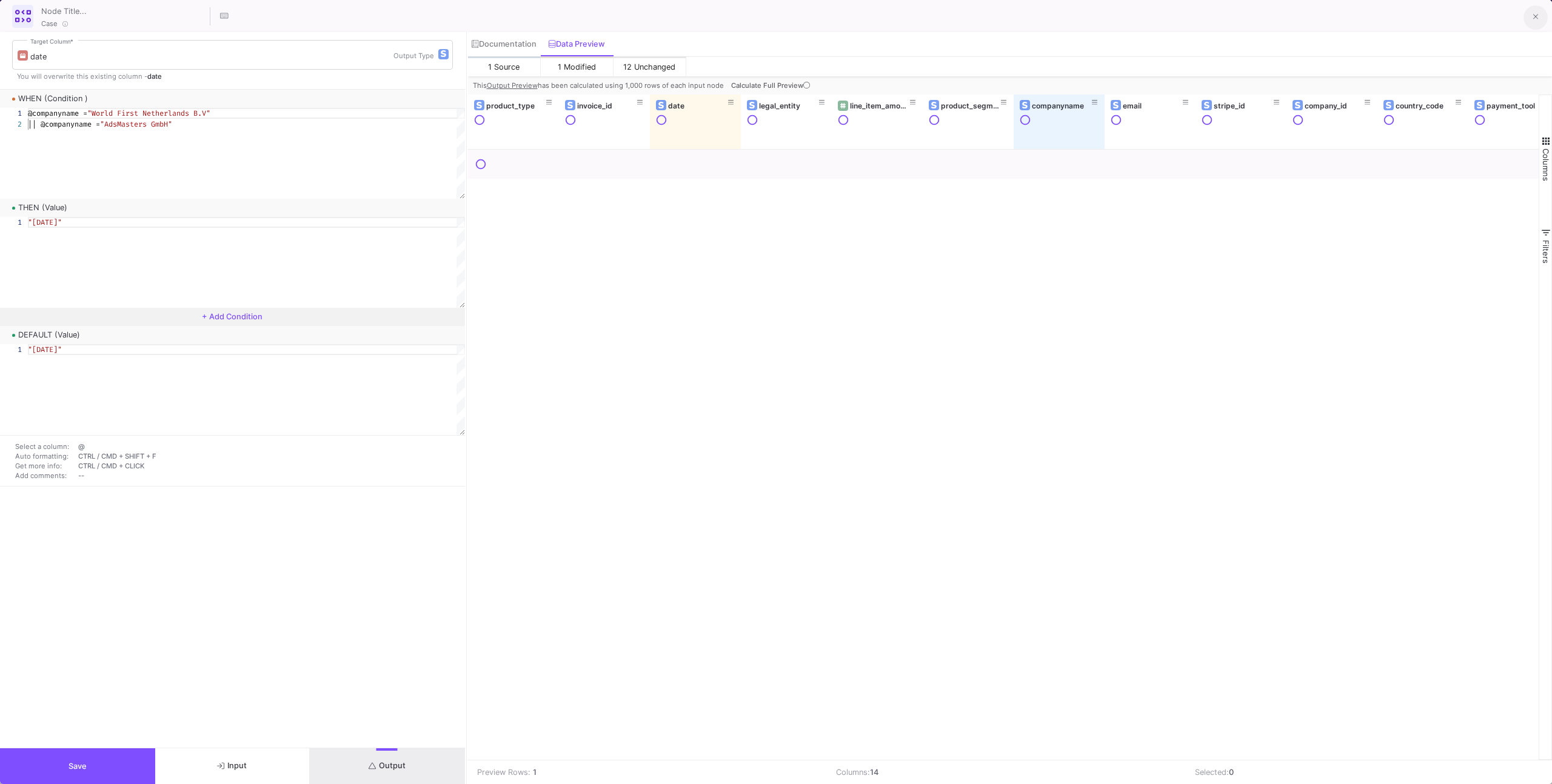
click at [916, 18] on icon at bounding box center [1535, 17] width 5 height 8
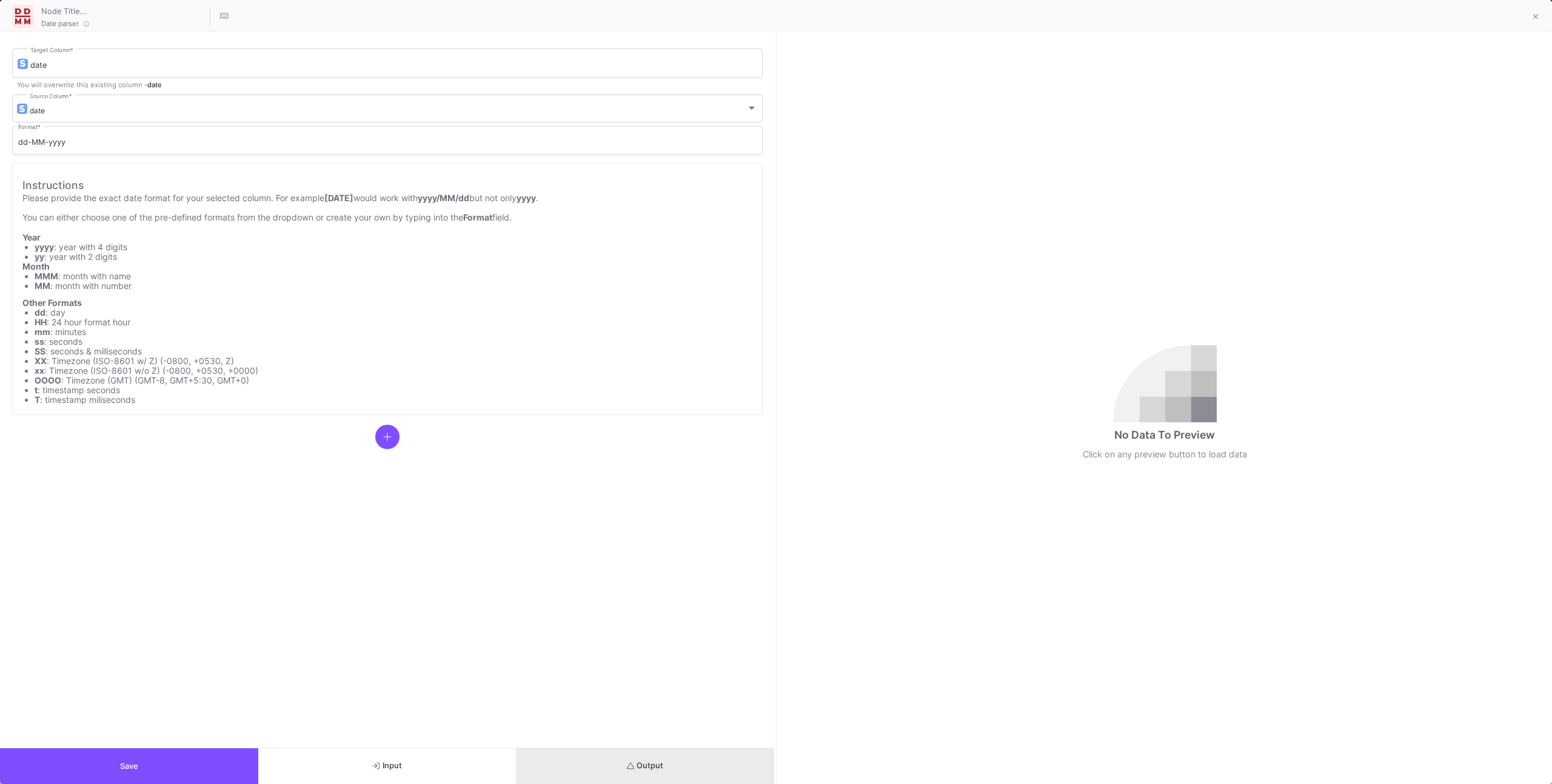
click at [681, 498] on button "Output" at bounding box center [645, 766] width 258 height 36
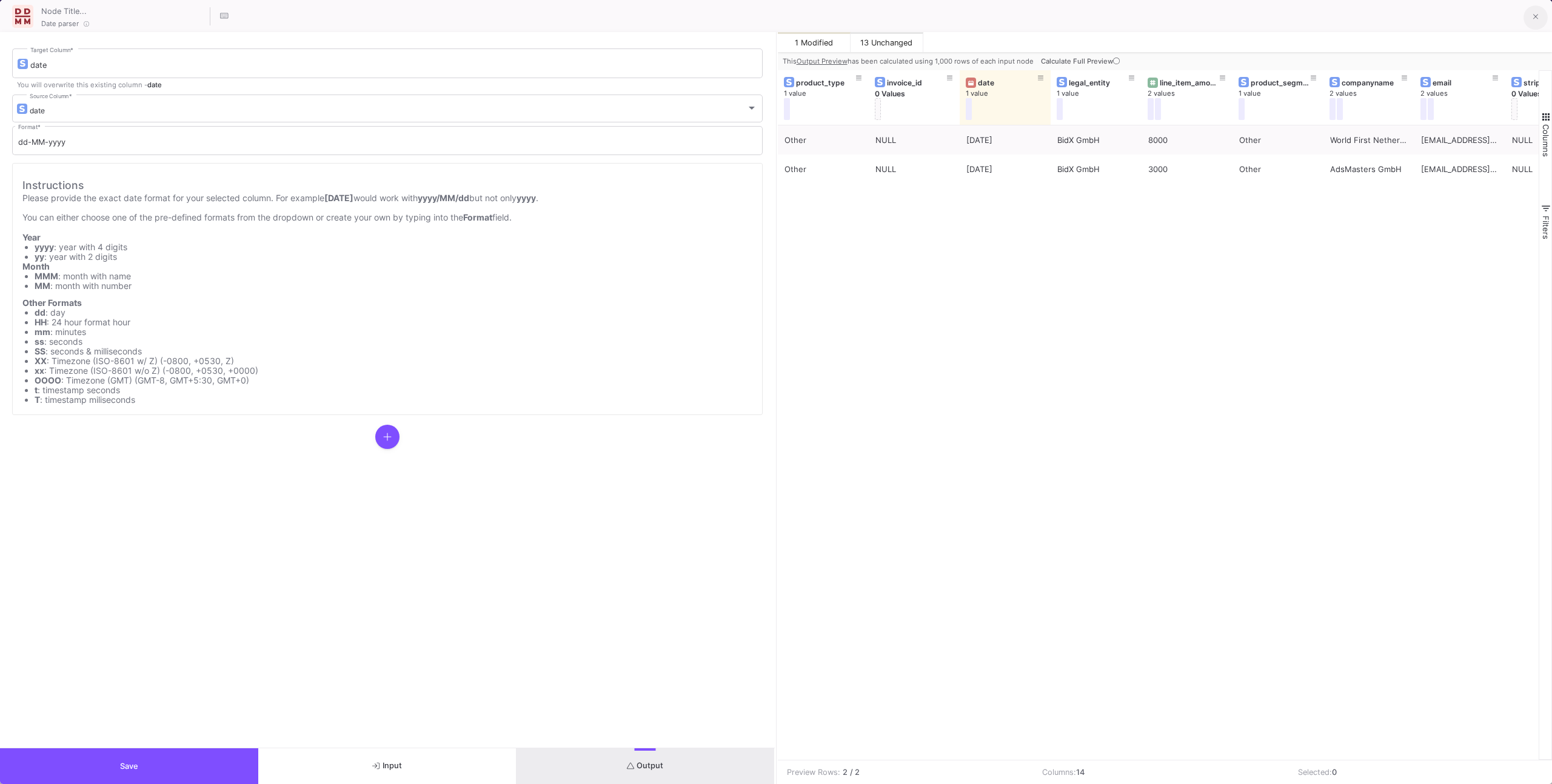
click at [916, 16] on button at bounding box center [1536, 18] width 25 height 24
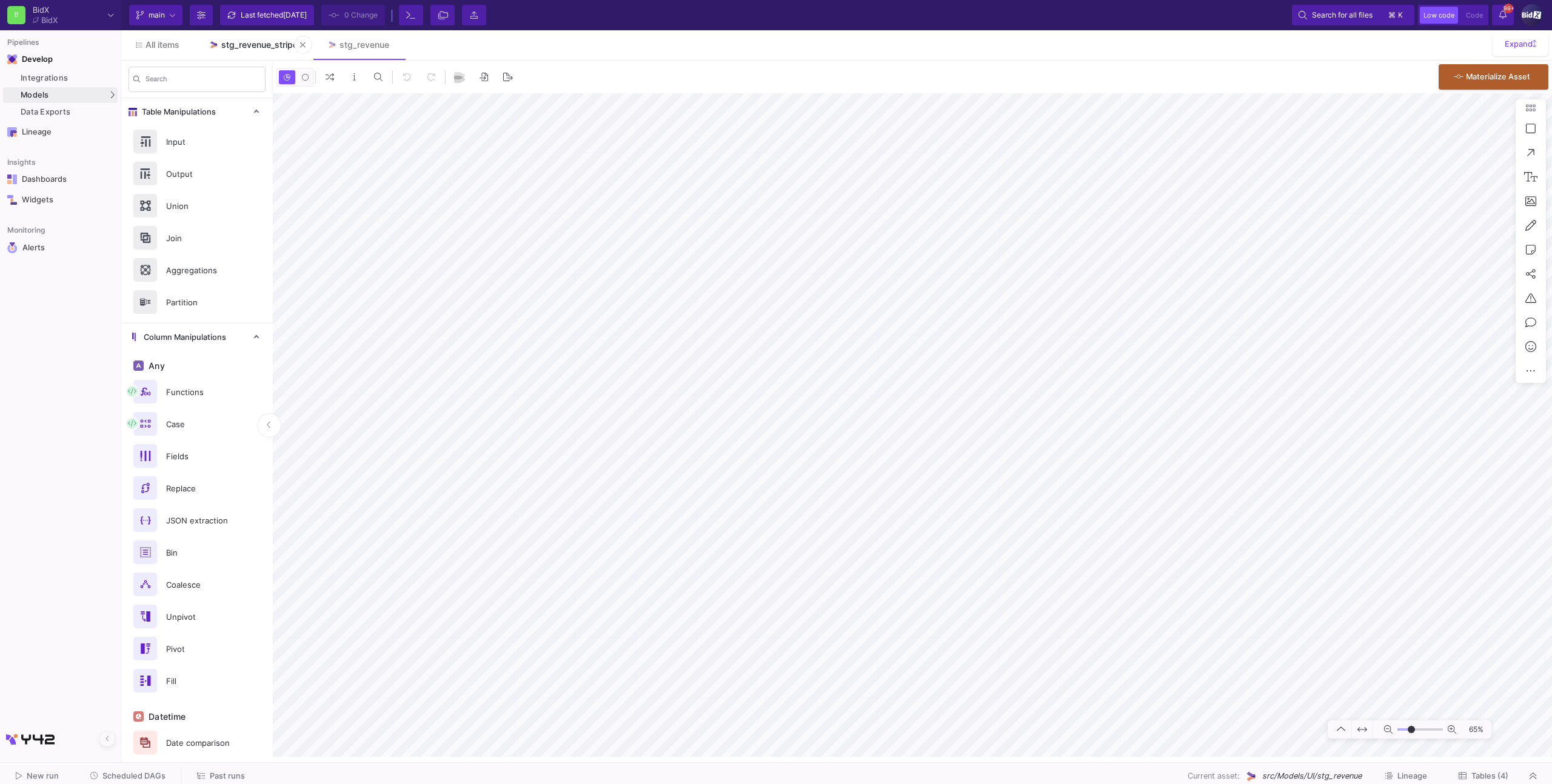
click at [266, 49] on div "stg_revenue_stripe" at bounding box center [260, 44] width 77 height 10
type input "-31"
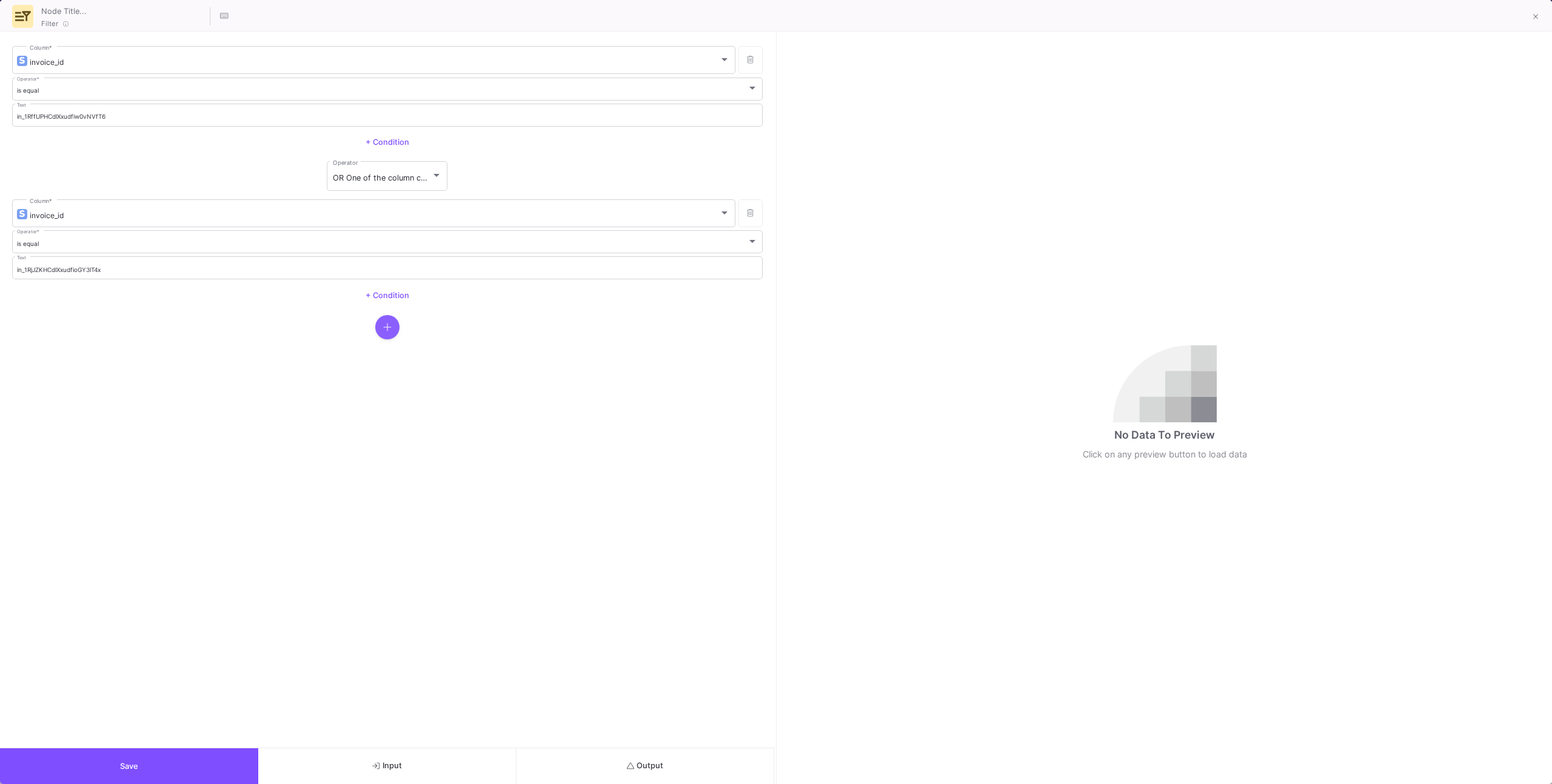
click at [389, 324] on icon "button" at bounding box center [387, 327] width 8 height 10
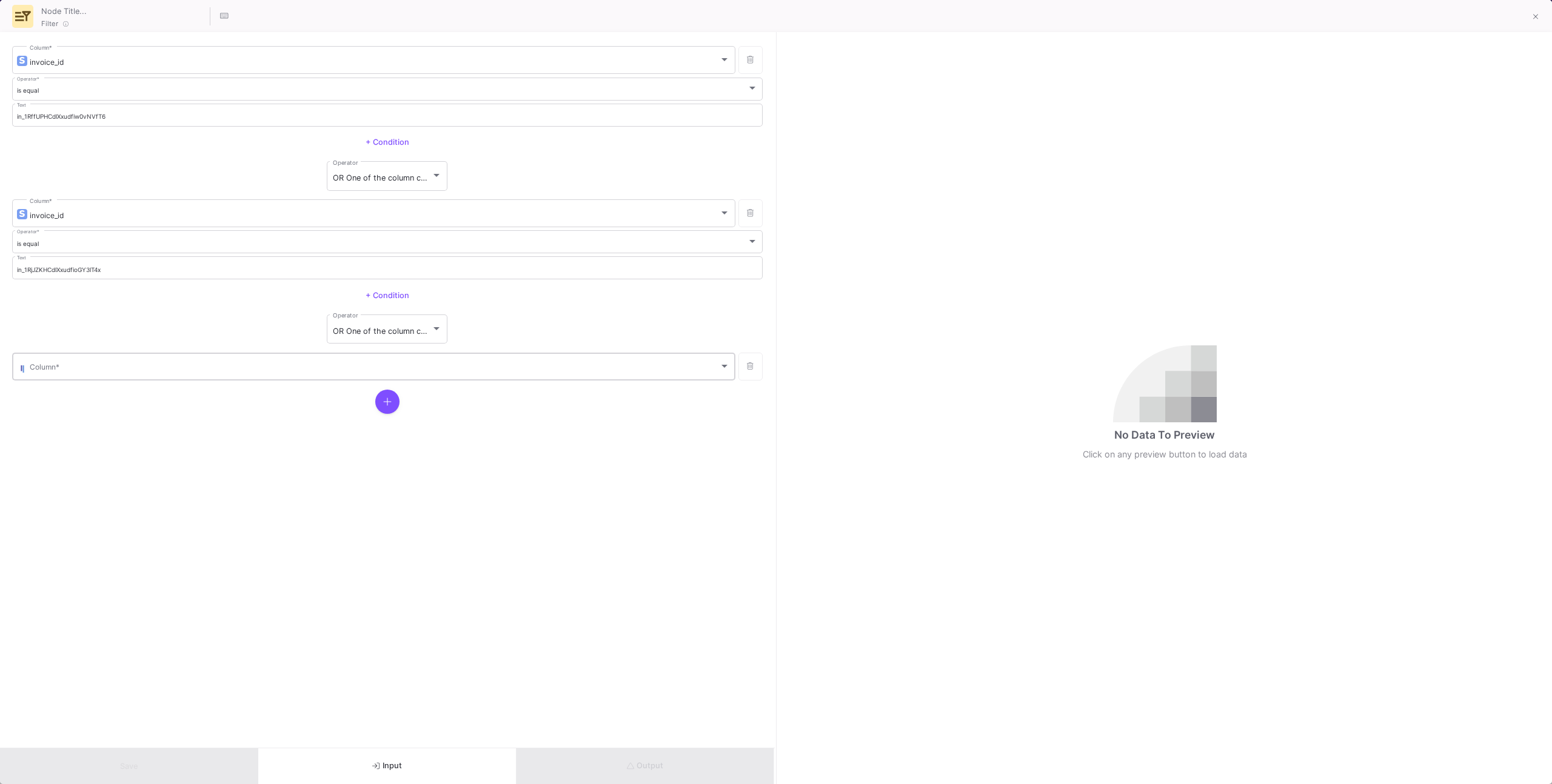
click at [329, 362] on div "Column *" at bounding box center [380, 365] width 700 height 30
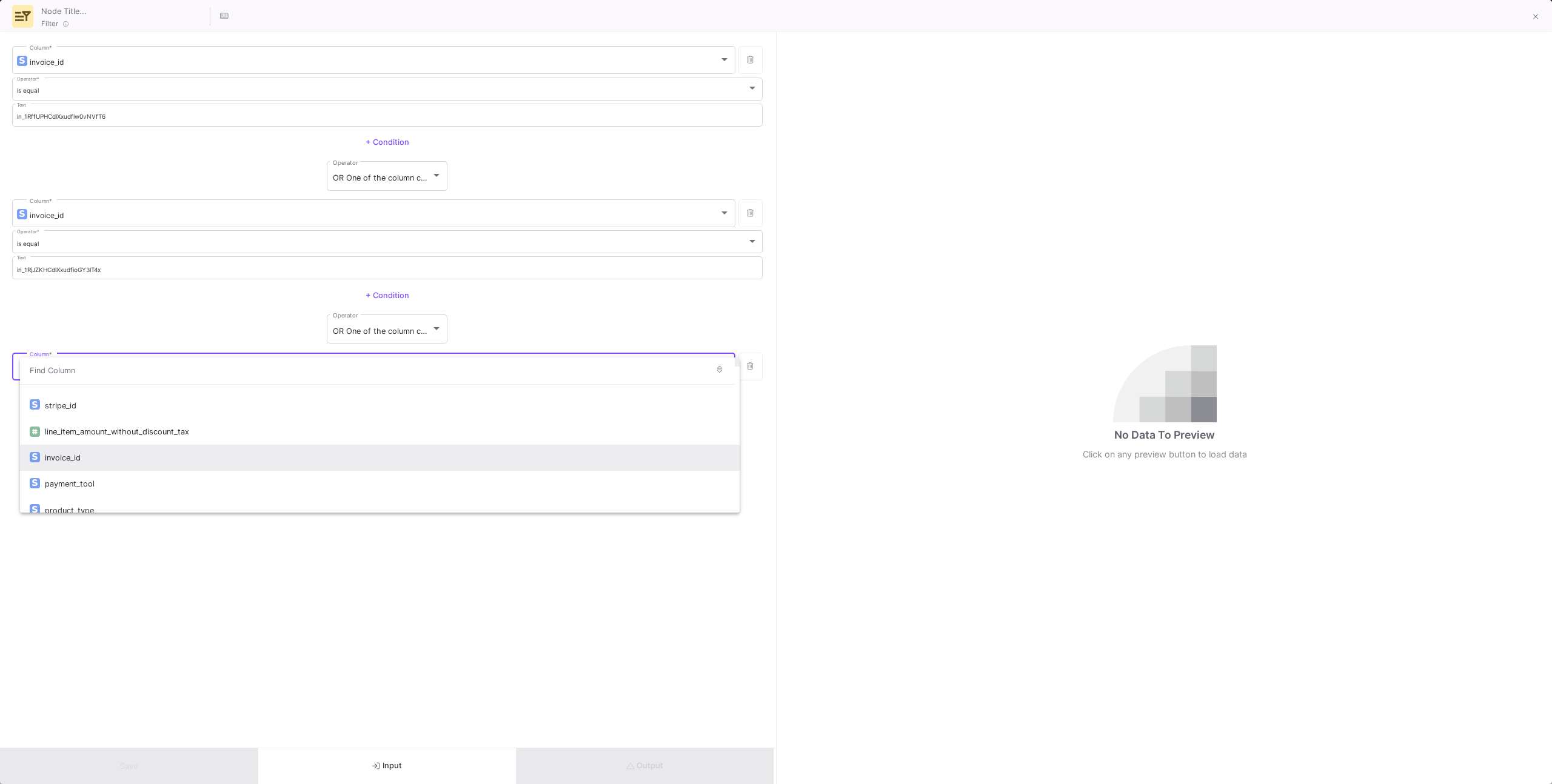
scroll to position [48, 0]
click at [289, 447] on div "invoice_id" at bounding box center [388, 452] width 685 height 26
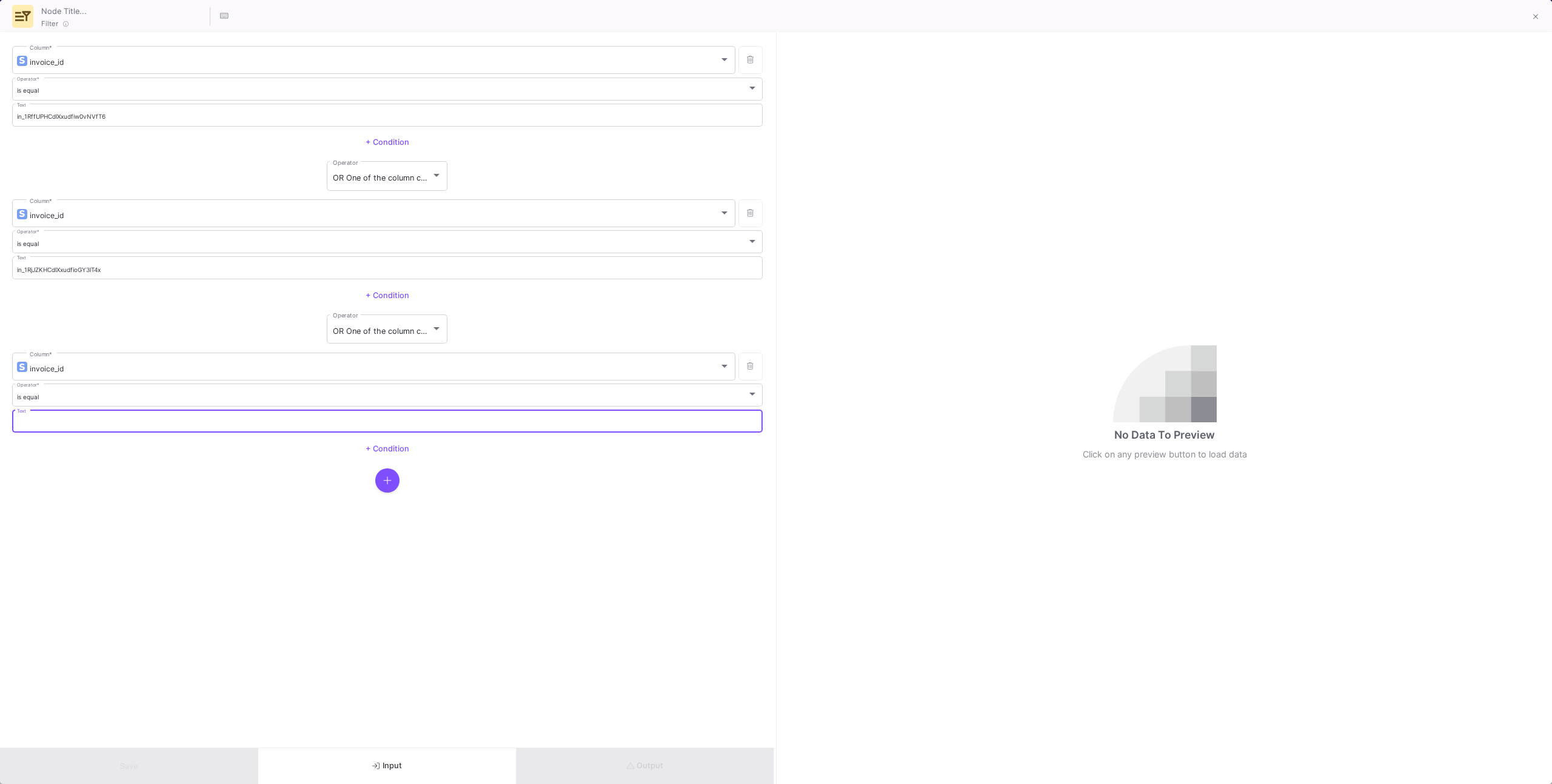
click at [256, 423] on input "Text" at bounding box center [388, 423] width 742 height 8
paste input "in_1RvJ28HCdlXxudfi0DQEnGsr"
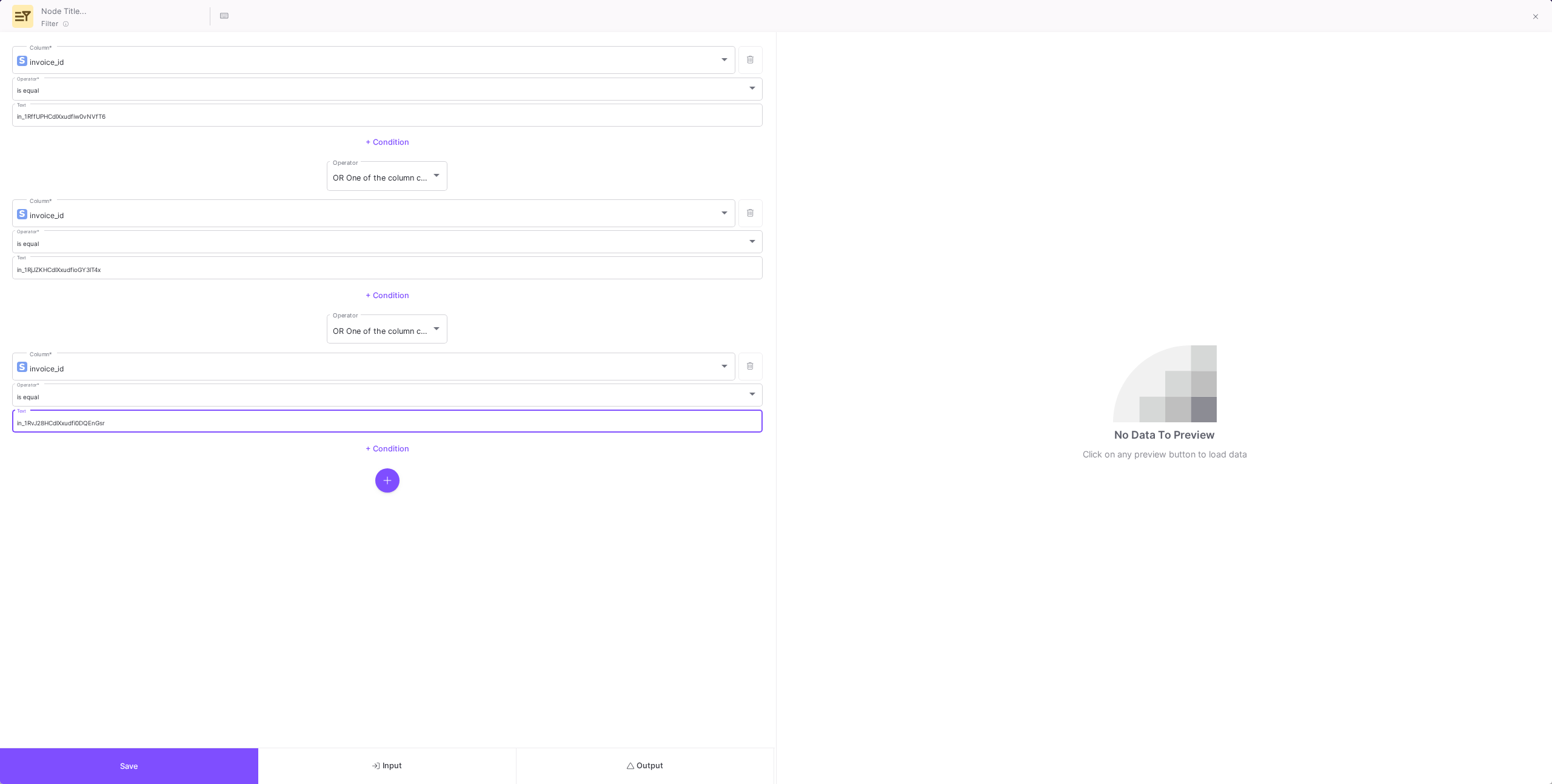
type input "in_1RvJ28HCdlXxudfi0DQEnGsr"
click at [571, 498] on button "Output" at bounding box center [645, 766] width 258 height 36
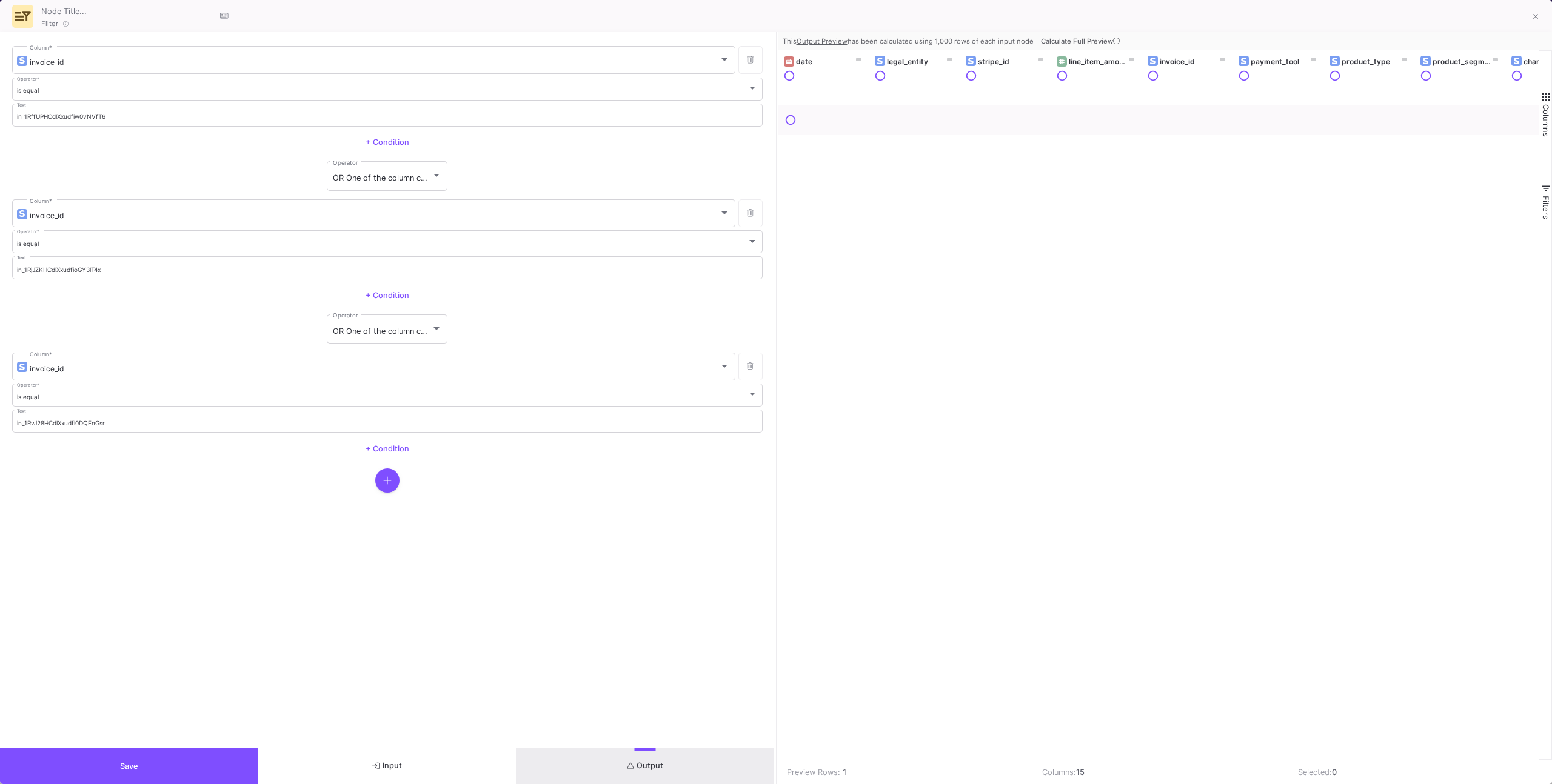
click at [916, 32] on button "Calculate Full Preview" at bounding box center [1082, 41] width 86 height 18
